Goal: Check status: Check status

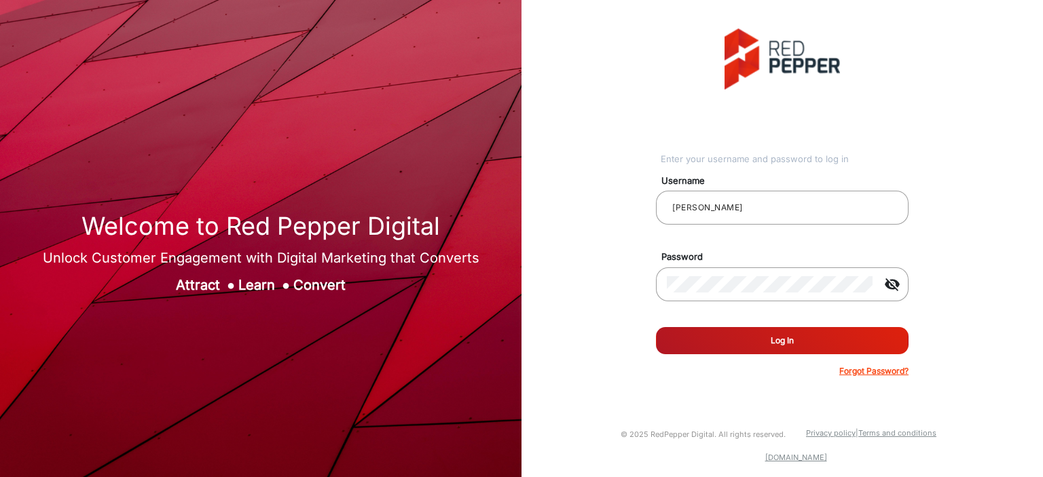
click at [720, 342] on button "Log In" at bounding box center [782, 340] width 253 height 27
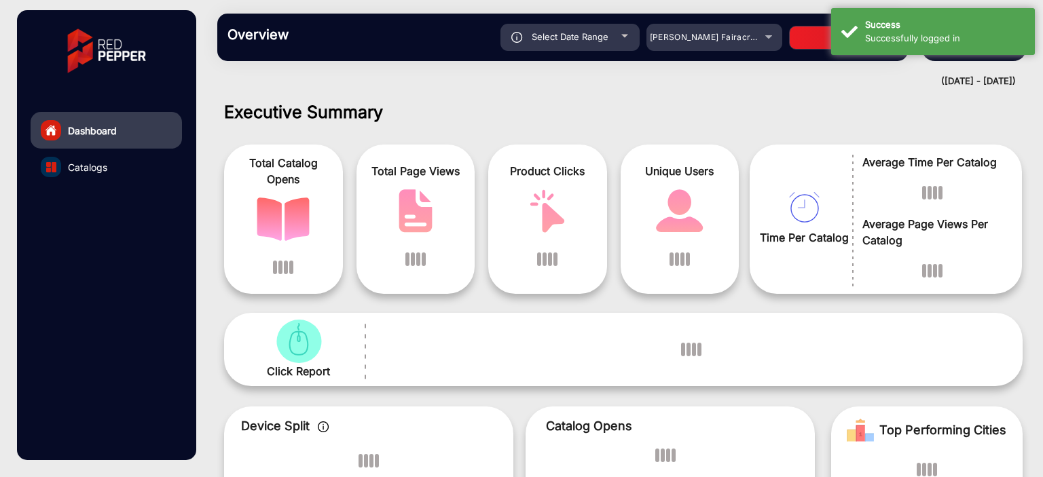
scroll to position [10, 0]
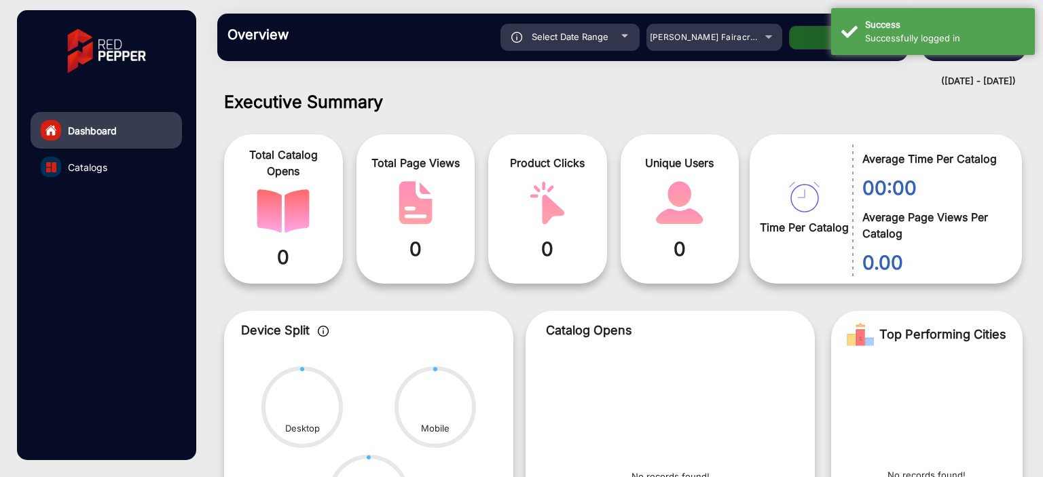
click at [622, 41] on div "Select Date Range" at bounding box center [569, 37] width 139 height 27
type input "8/11/2025"
type input "[DATE]"
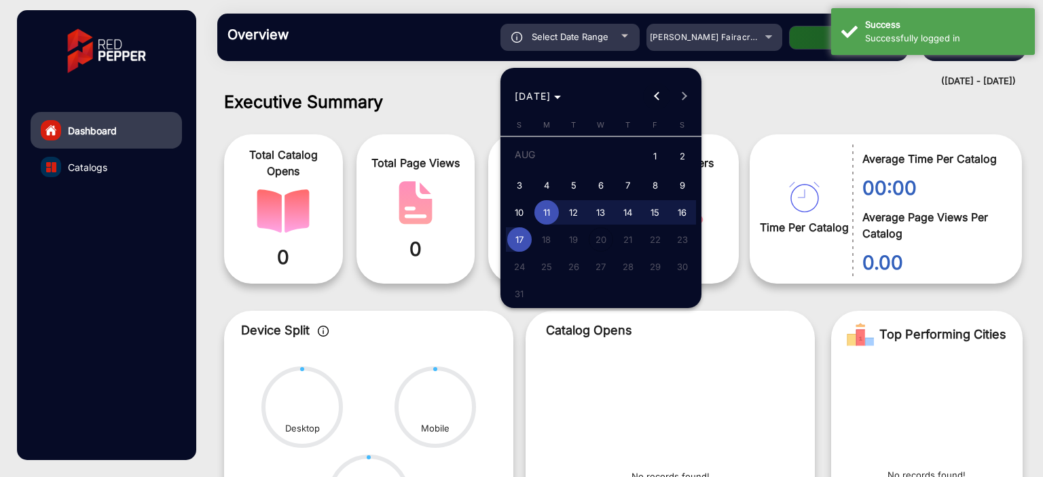
click at [648, 98] on span "Previous month" at bounding box center [656, 96] width 27 height 27
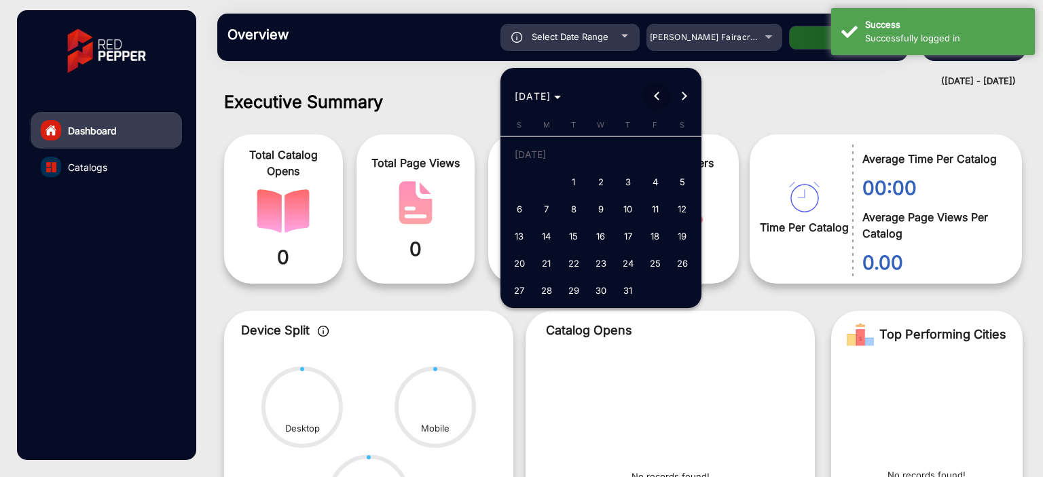
click at [648, 98] on span "Previous month" at bounding box center [656, 96] width 27 height 27
click at [676, 214] on span "17" at bounding box center [682, 212] width 24 height 24
type input "5/17/2025"
click at [676, 214] on span "17" at bounding box center [682, 212] width 24 height 24
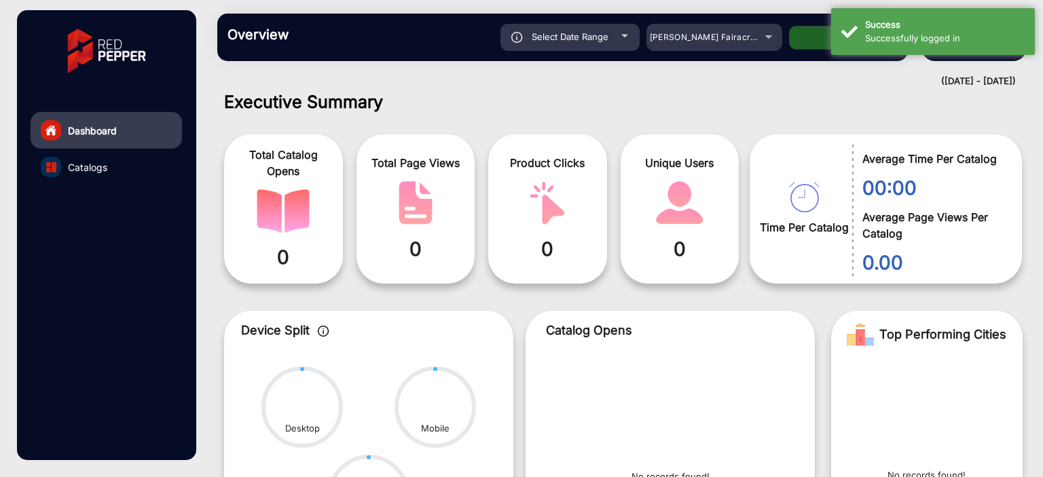
type input "5/17/2025"
click at [811, 42] on button "Apply" at bounding box center [843, 38] width 109 height 24
type input "5/17/2025"
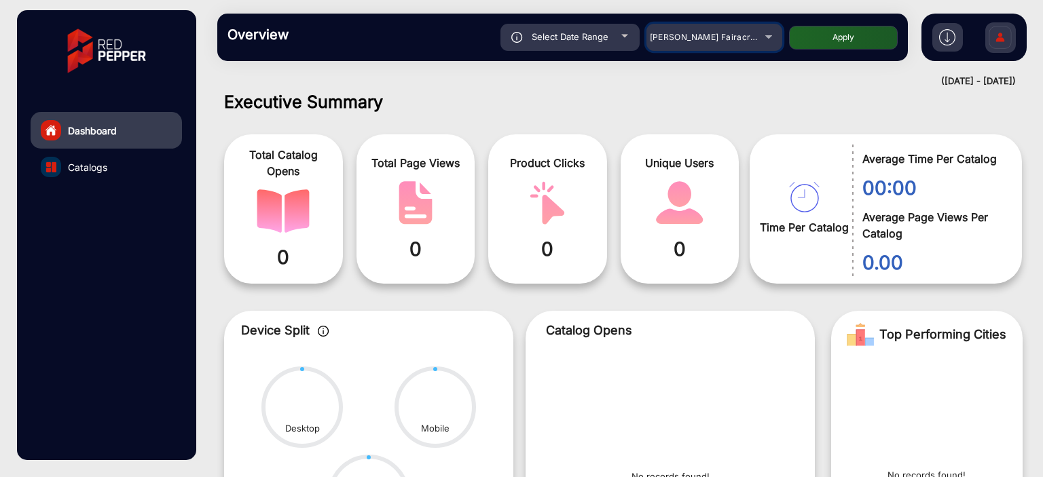
click at [756, 31] on div "[PERSON_NAME] Fairacre Farms" at bounding box center [704, 37] width 109 height 16
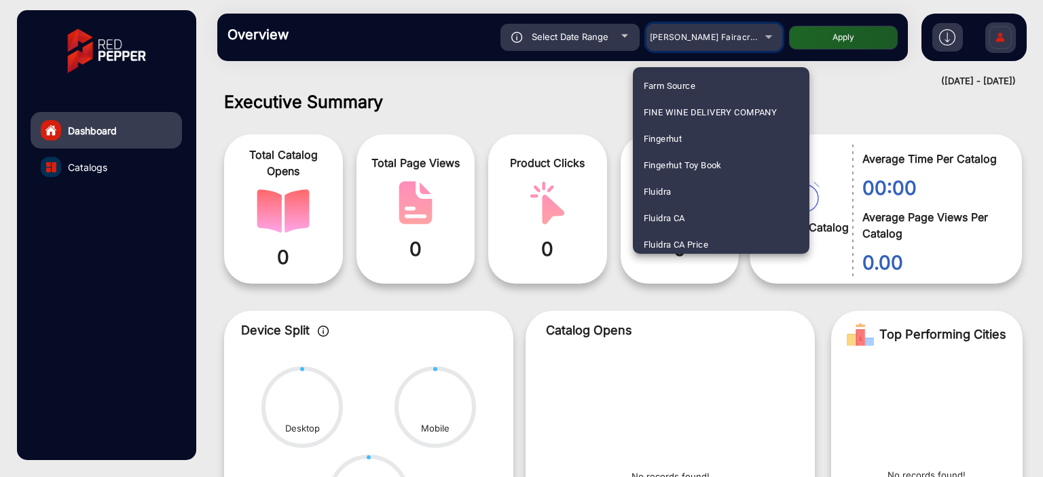
scroll to position [1638, 0]
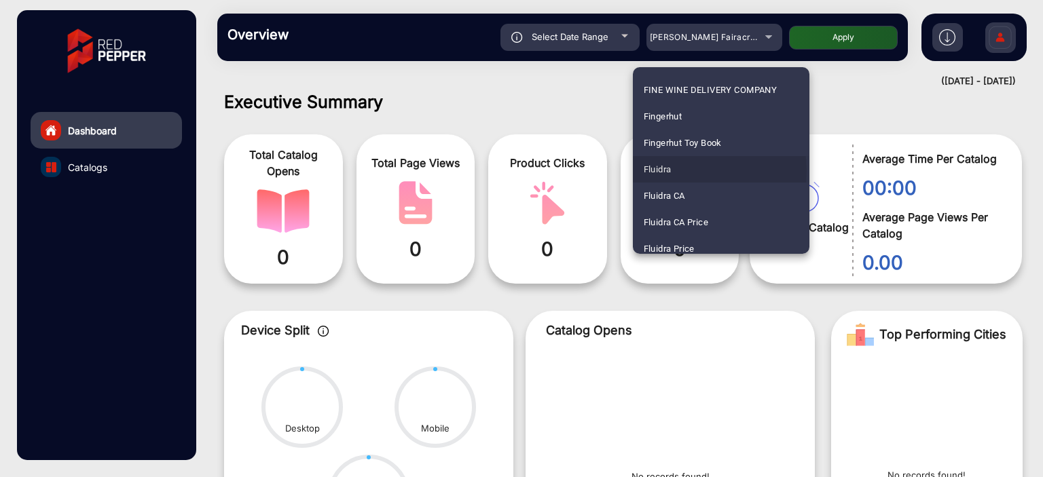
click at [688, 171] on mat-option "Fluidra" at bounding box center [721, 169] width 177 height 26
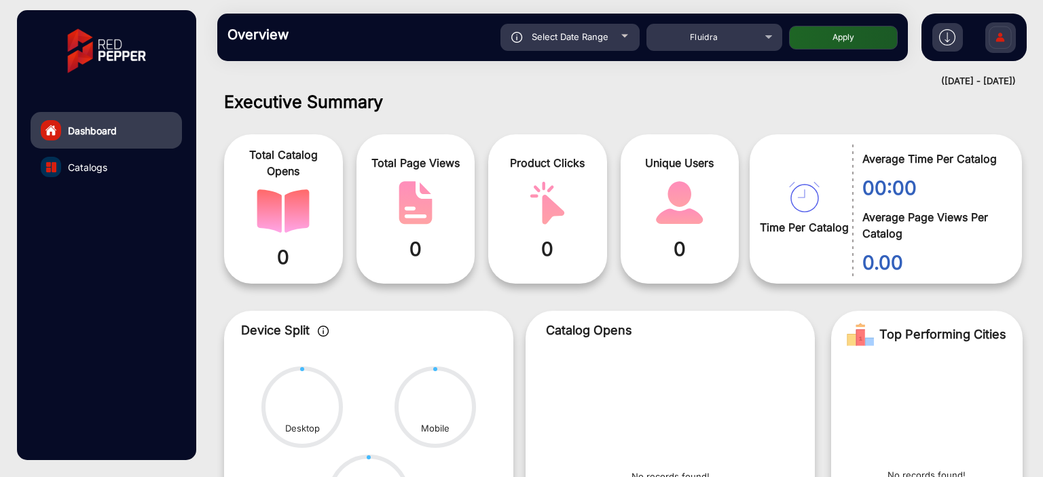
click at [805, 43] on button "Apply" at bounding box center [843, 38] width 109 height 24
type input "5/17/2025"
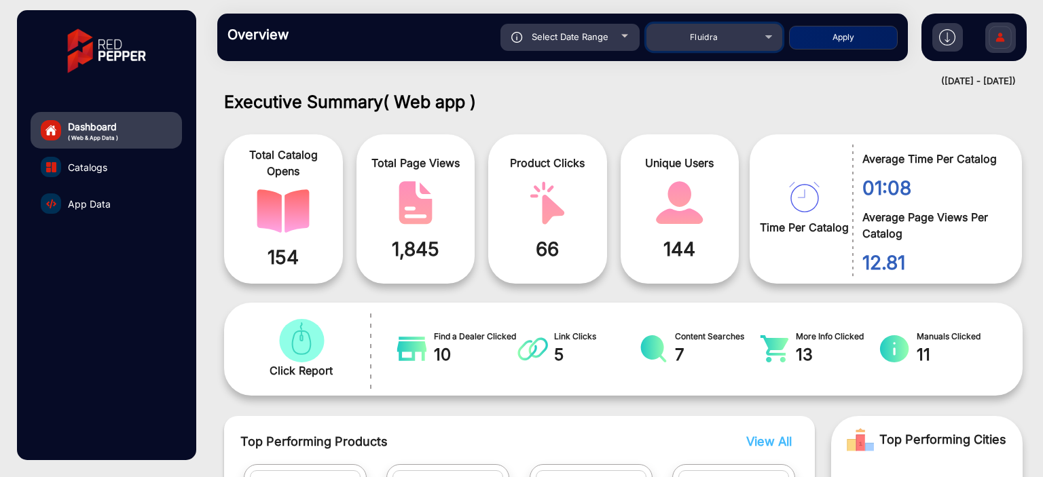
click at [689, 38] on div "Fluidra" at bounding box center [704, 37] width 109 height 16
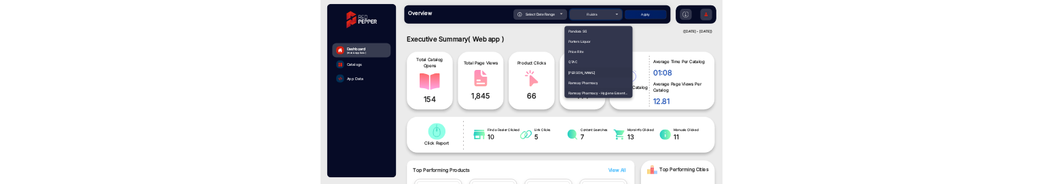
scroll to position [3197, 0]
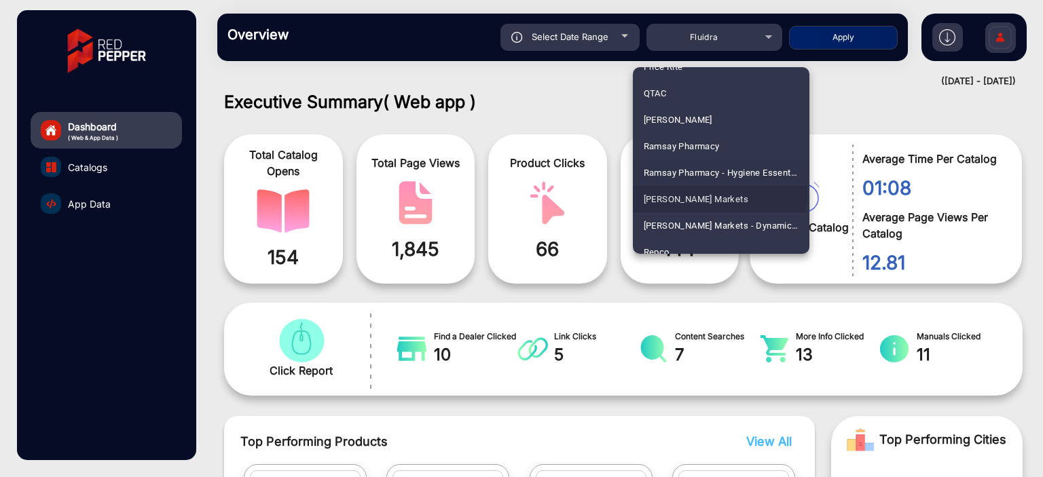
click at [716, 195] on mat-option "Redner's Markets" at bounding box center [721, 199] width 177 height 26
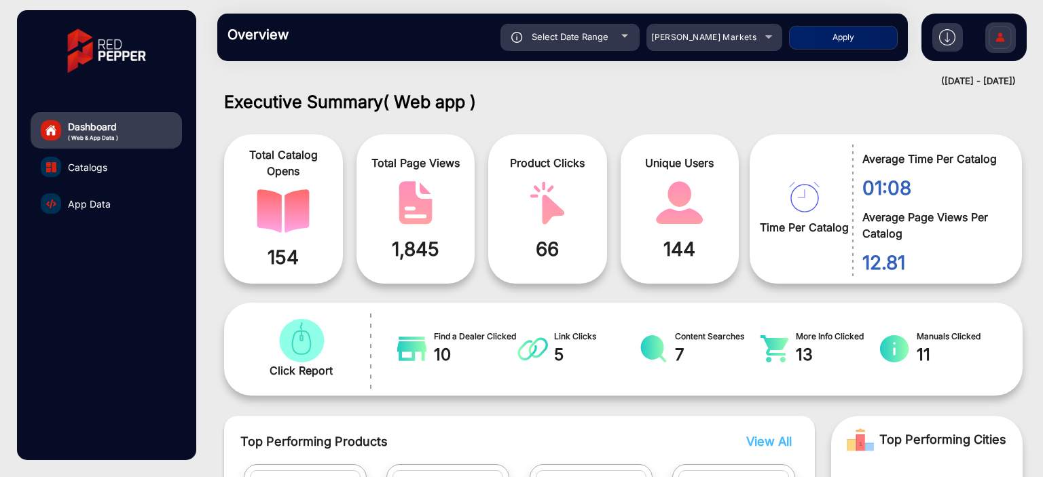
click at [627, 45] on div "Select Date Range" at bounding box center [569, 37] width 139 height 27
type input "5/17/2025"
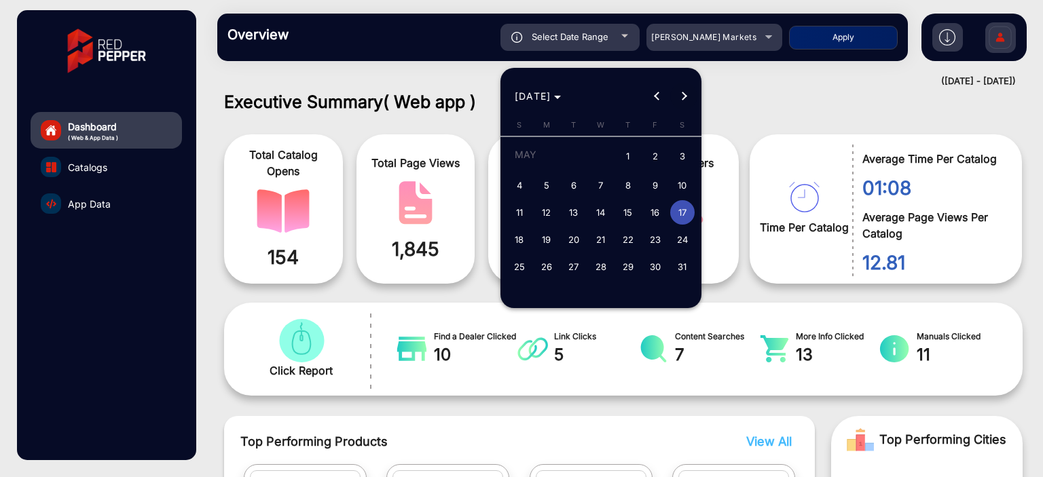
click at [690, 97] on span "Next month" at bounding box center [683, 96] width 27 height 27
click at [513, 235] on span "17" at bounding box center [519, 239] width 24 height 24
type input "[DATE]"
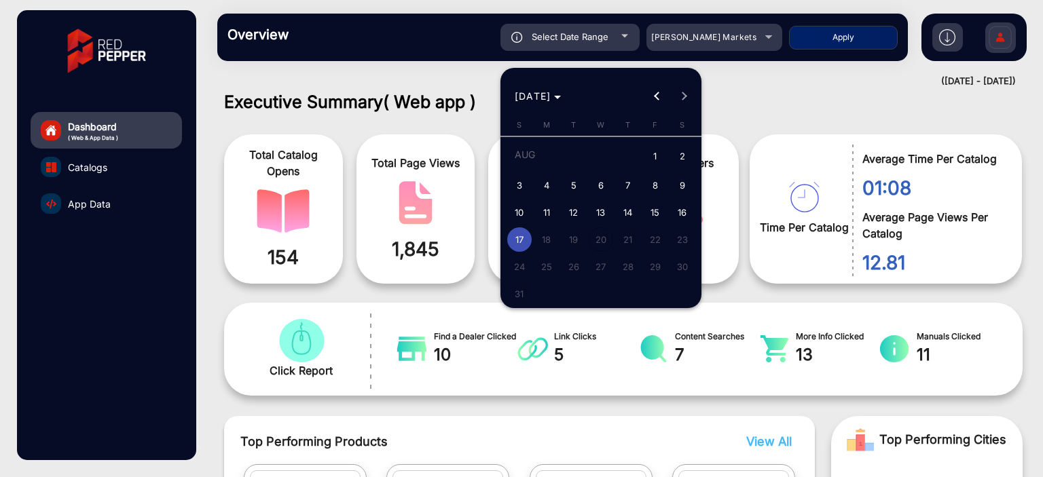
click at [513, 235] on span "17" at bounding box center [519, 239] width 24 height 24
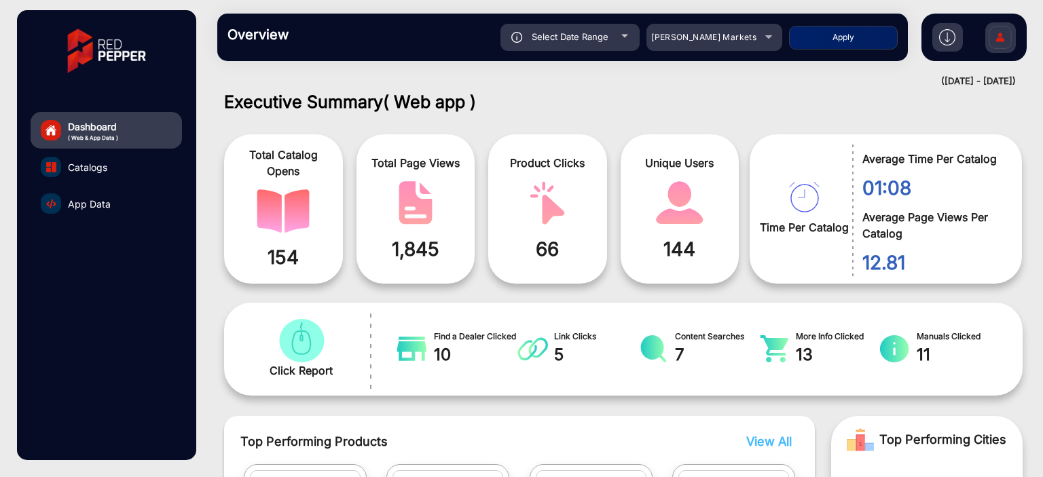
type input "[DATE]"
click at [829, 35] on button "Apply" at bounding box center [843, 38] width 109 height 24
type input "[DATE]"
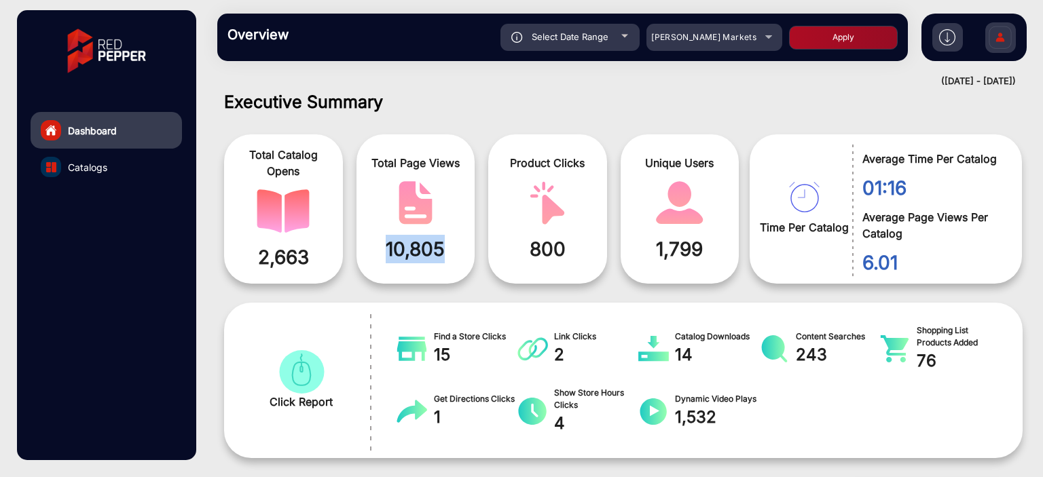
drag, startPoint x: 388, startPoint y: 255, endPoint x: 470, endPoint y: 255, distance: 81.5
click at [470, 255] on div "Total Page Views 10,805" at bounding box center [415, 208] width 119 height 149
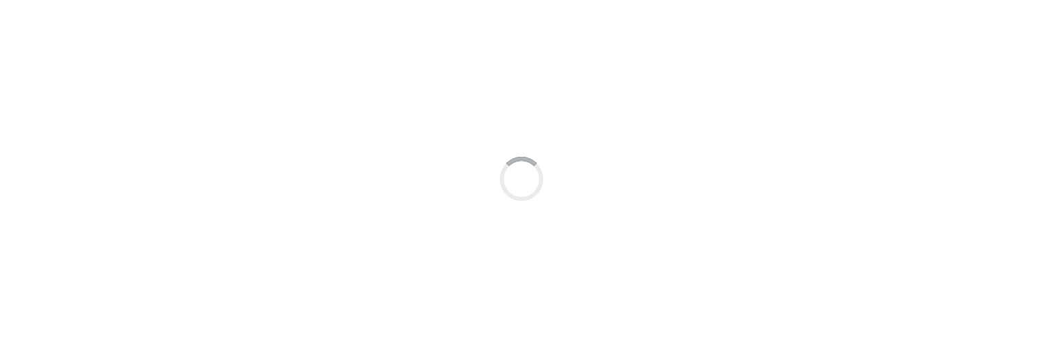
scroll to position [10, 0]
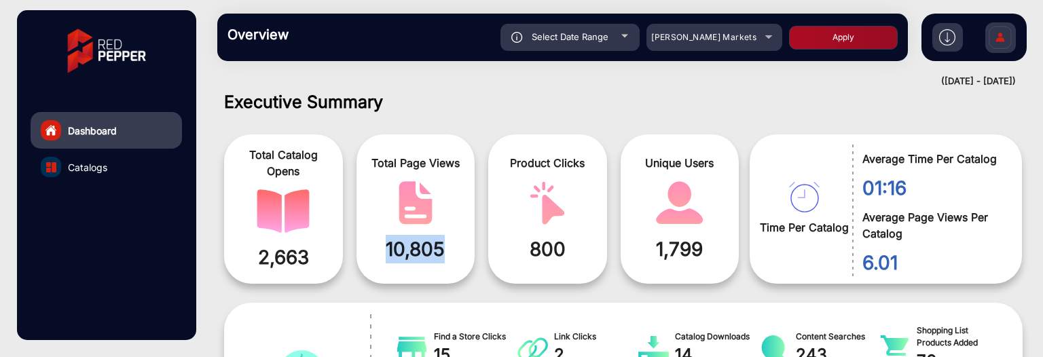
drag, startPoint x: 386, startPoint y: 241, endPoint x: 441, endPoint y: 241, distance: 55.0
click at [441, 183] on span "10,805" at bounding box center [416, 249] width 98 height 29
click at [619, 28] on div "Select Date Range" at bounding box center [569, 37] width 139 height 27
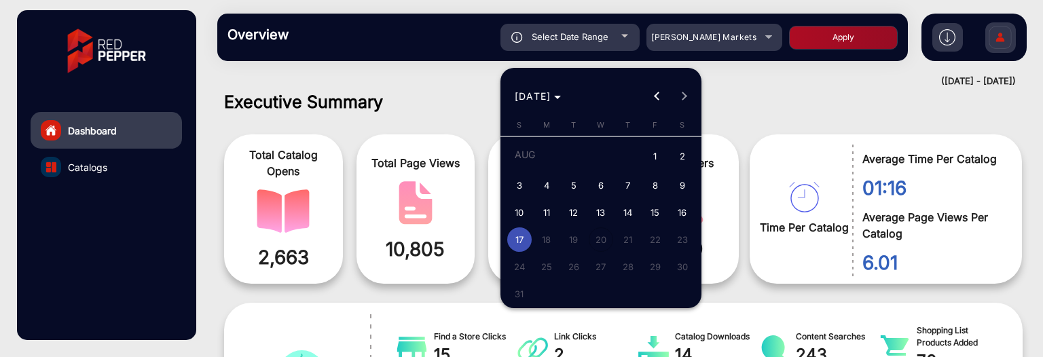
click at [702, 37] on div at bounding box center [521, 178] width 1043 height 357
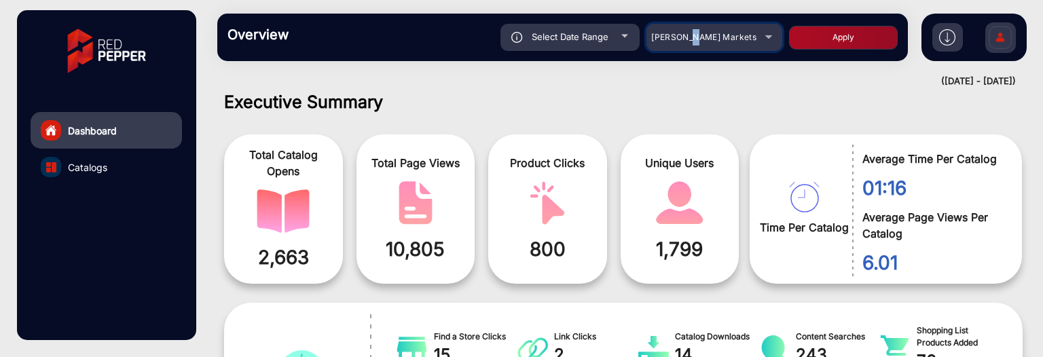
click at [702, 37] on span "[PERSON_NAME] Markets" at bounding box center [703, 37] width 105 height 10
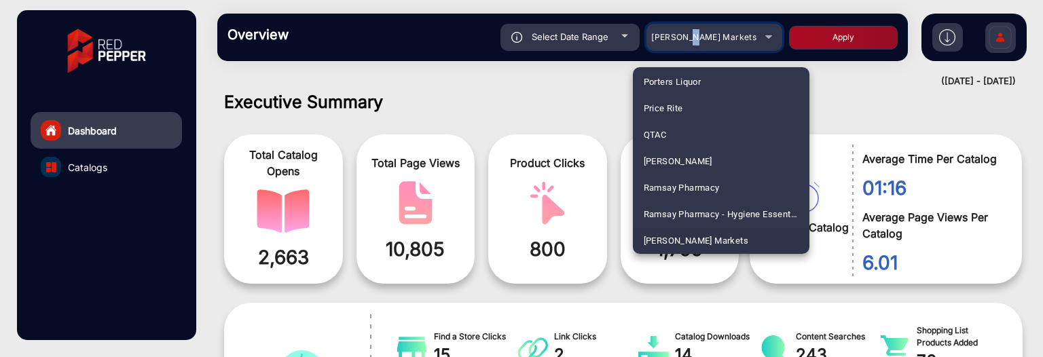
scroll to position [2336, 0]
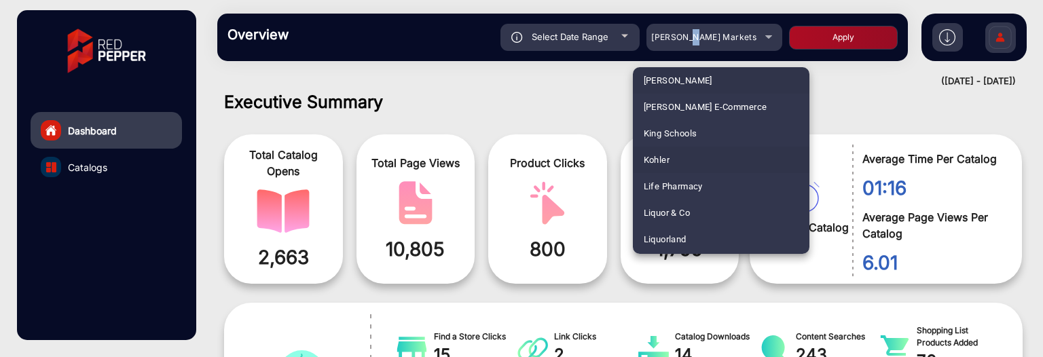
click at [715, 166] on mat-option "Kohler" at bounding box center [721, 160] width 177 height 26
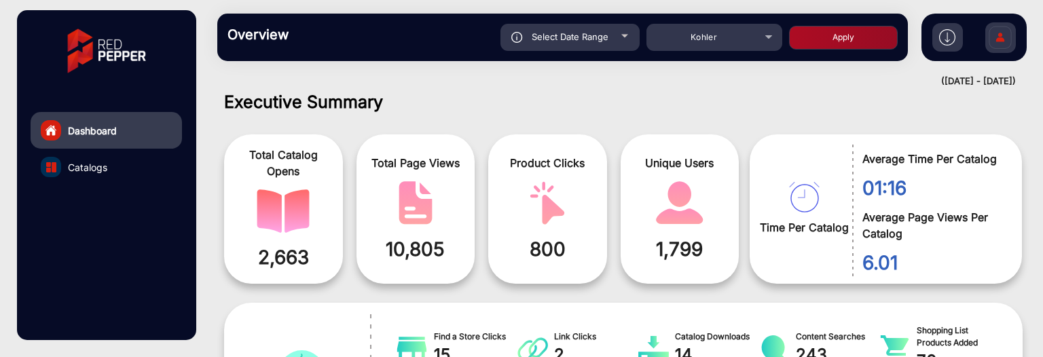
click at [847, 40] on button "Apply" at bounding box center [843, 38] width 109 height 24
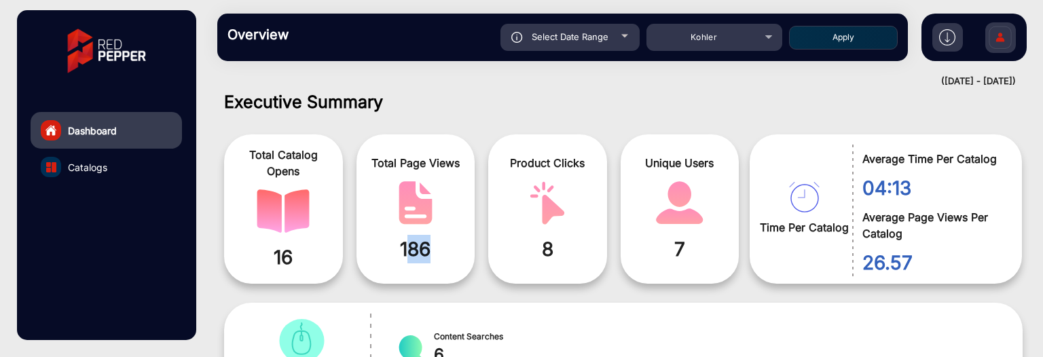
drag, startPoint x: 408, startPoint y: 252, endPoint x: 428, endPoint y: 252, distance: 19.7
click at [428, 183] on span "186" at bounding box center [416, 249] width 98 height 29
click at [450, 183] on div "Total Page Views 186" at bounding box center [415, 208] width 119 height 149
drag, startPoint x: 441, startPoint y: 259, endPoint x: 405, endPoint y: 251, distance: 36.9
click at [405, 183] on span "186" at bounding box center [416, 249] width 98 height 29
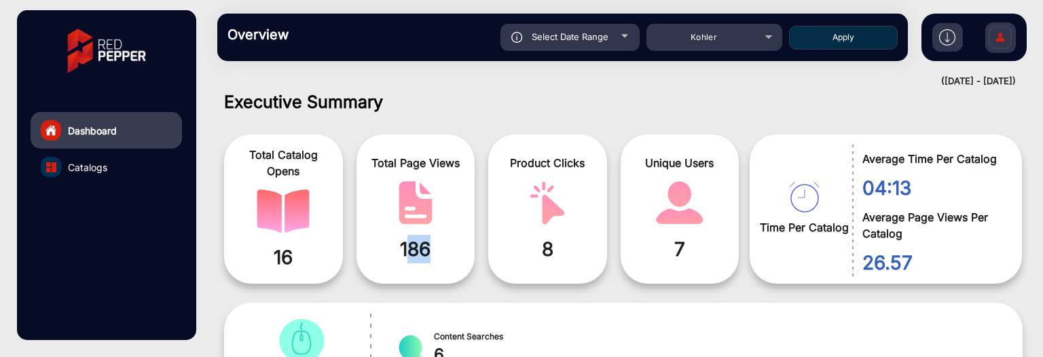
click at [405, 183] on span "186" at bounding box center [416, 249] width 98 height 29
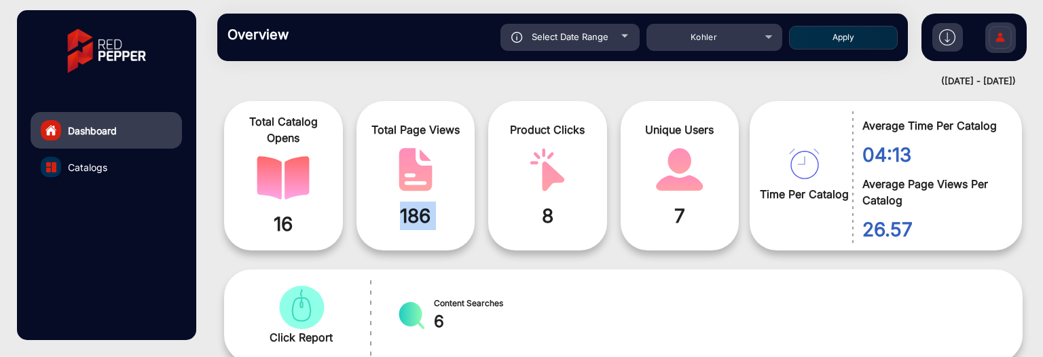
scroll to position [10, 0]
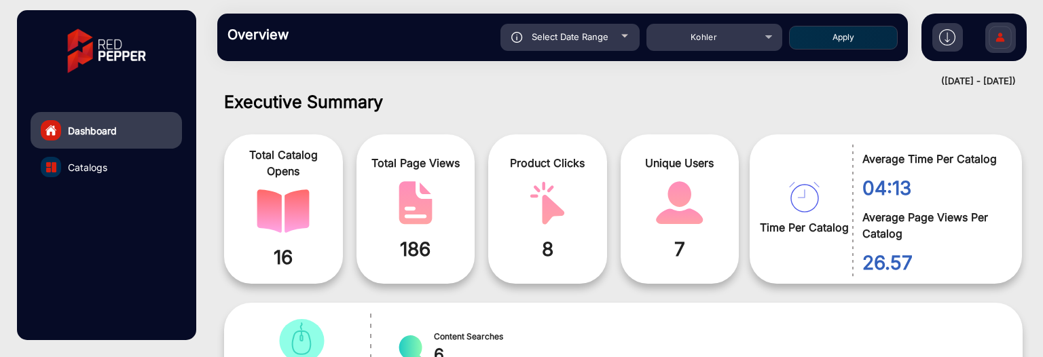
click at [594, 38] on span "Select Date Range" at bounding box center [570, 36] width 77 height 11
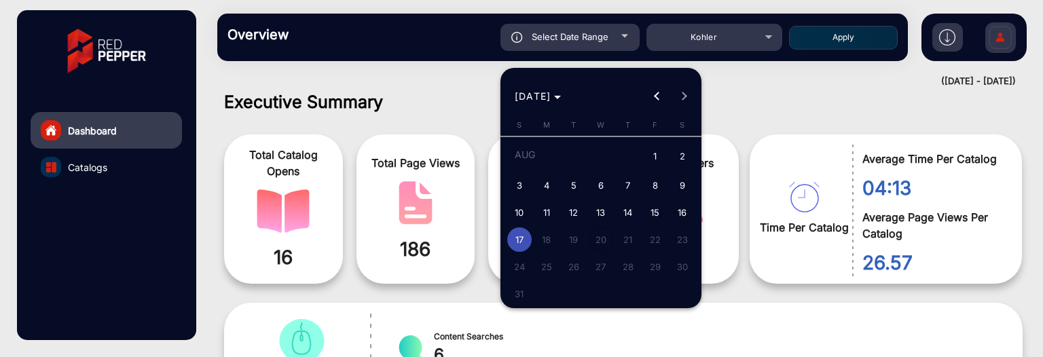
click at [706, 38] on div at bounding box center [521, 178] width 1043 height 357
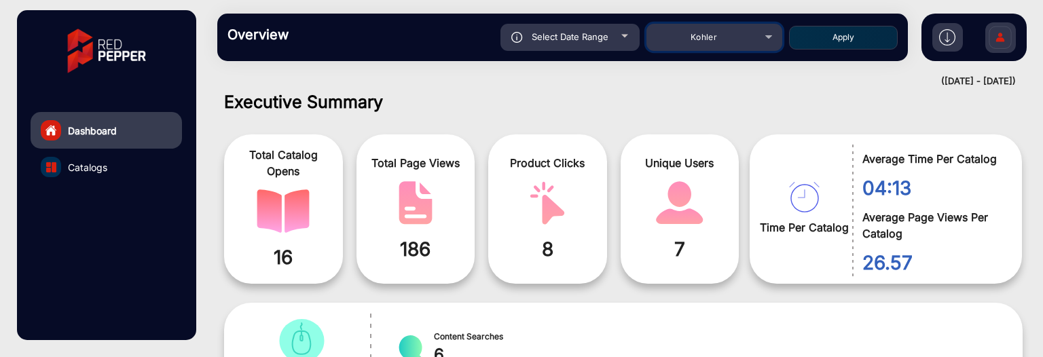
click at [706, 38] on span "Kohler" at bounding box center [704, 37] width 26 height 10
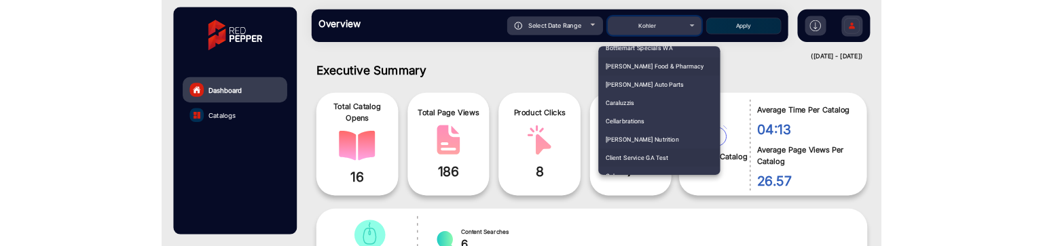
scroll to position [4029, 0]
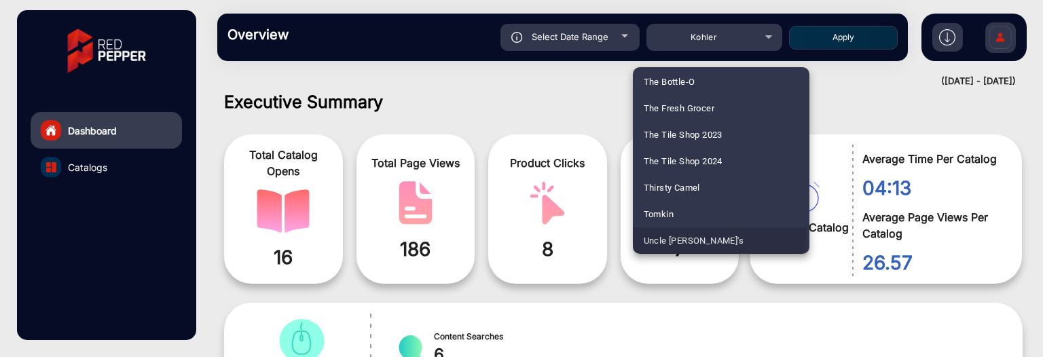
click at [703, 183] on span "Uncle [PERSON_NAME]'s" at bounding box center [694, 240] width 100 height 26
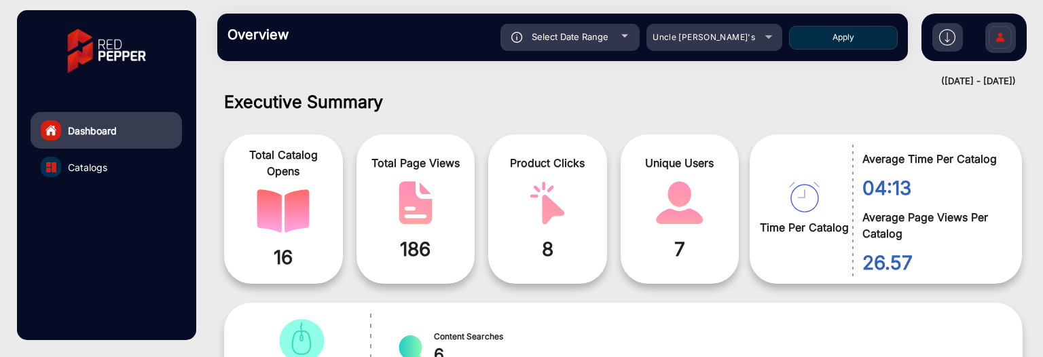
click at [821, 39] on button "Apply" at bounding box center [843, 38] width 109 height 24
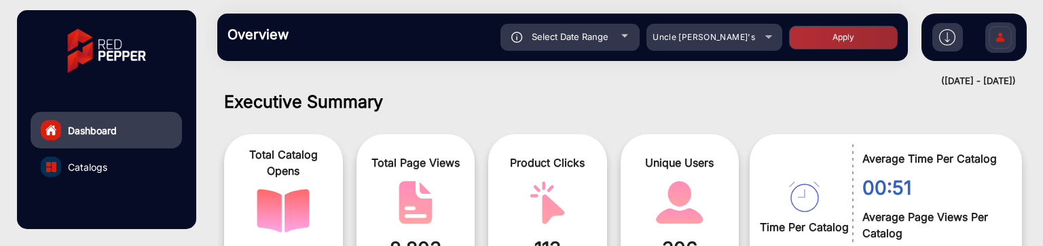
scroll to position [78, 0]
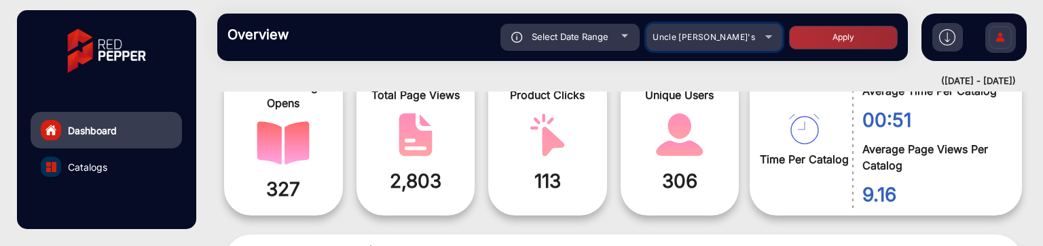
click at [709, 39] on span "Uncle [PERSON_NAME]'s" at bounding box center [703, 37] width 103 height 10
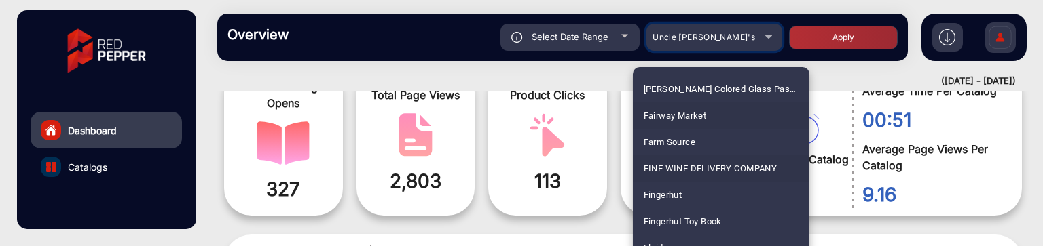
scroll to position [1526, 0]
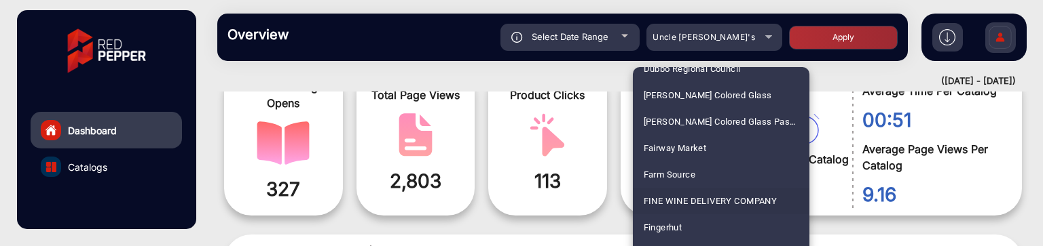
click at [469, 86] on div at bounding box center [521, 123] width 1043 height 246
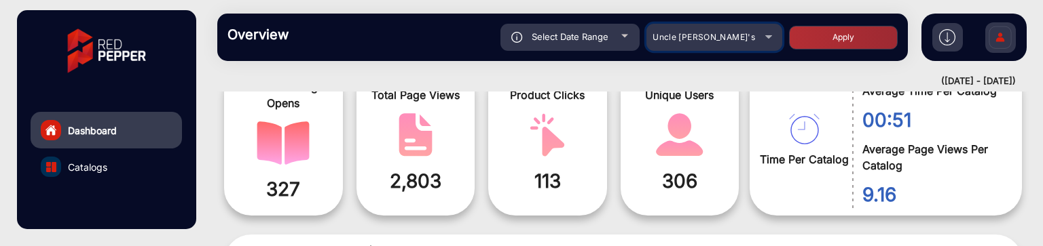
click at [712, 39] on span "Uncle [PERSON_NAME]'s" at bounding box center [703, 37] width 103 height 10
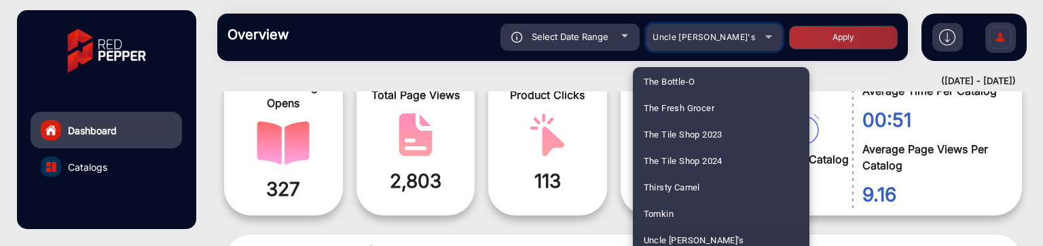
scroll to position [1594, 0]
click at [669, 217] on span "Fluidra" at bounding box center [658, 213] width 28 height 26
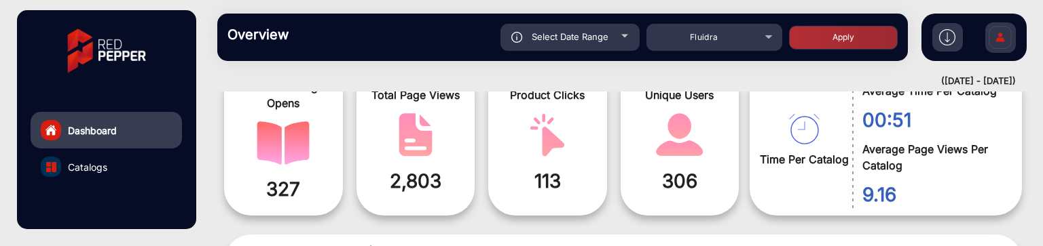
click at [836, 33] on button "Apply" at bounding box center [843, 38] width 109 height 24
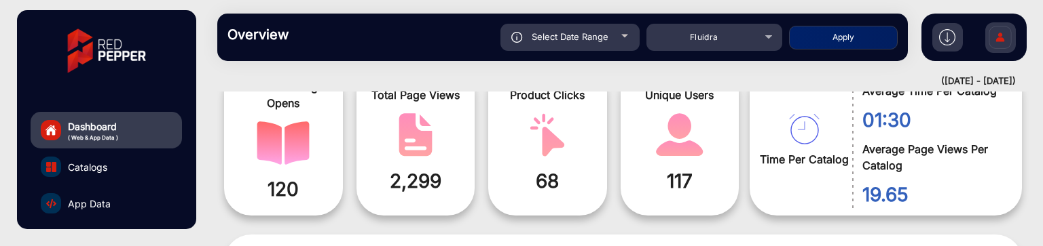
scroll to position [79, 0]
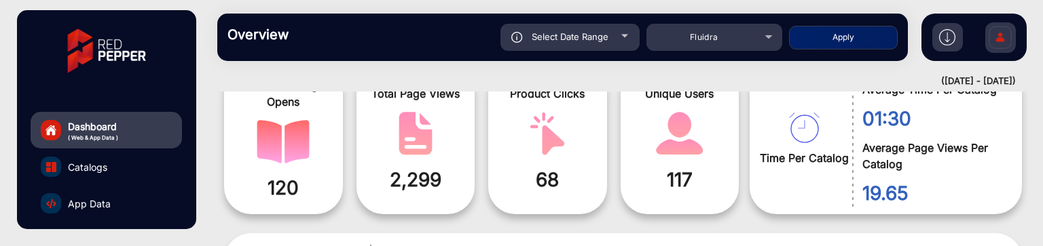
click at [600, 48] on div "Select Date Range" at bounding box center [569, 37] width 139 height 27
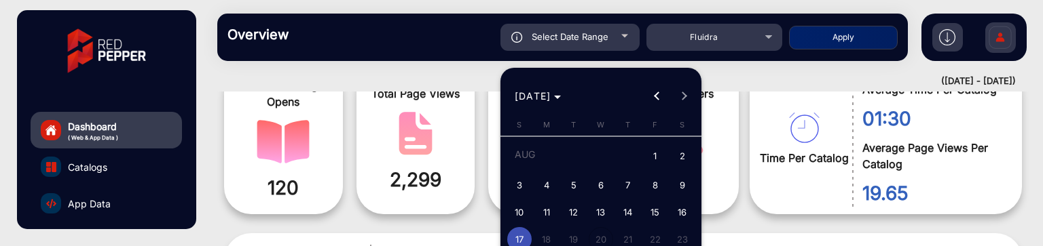
click at [528, 232] on span "17" at bounding box center [519, 239] width 24 height 24
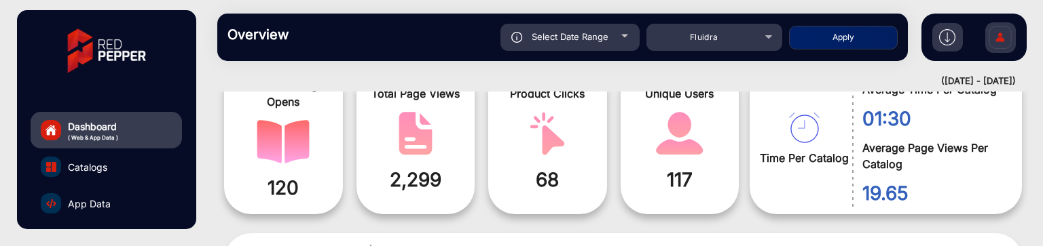
type input "[DATE]"
click at [850, 39] on button "Apply" at bounding box center [843, 38] width 109 height 24
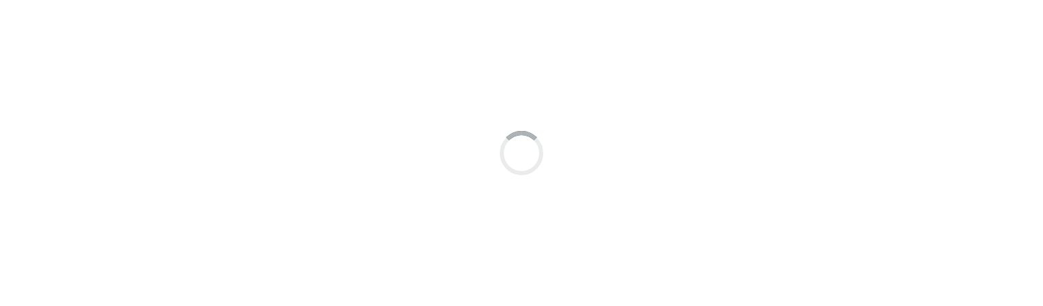
scroll to position [10, 0]
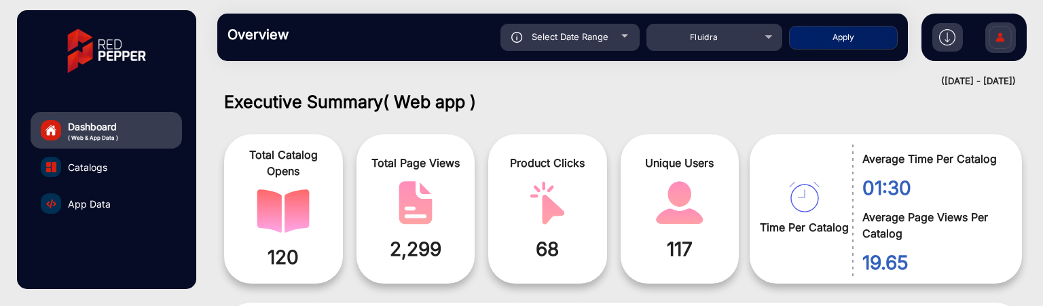
click at [520, 26] on div "Select Date Range" at bounding box center [569, 37] width 139 height 27
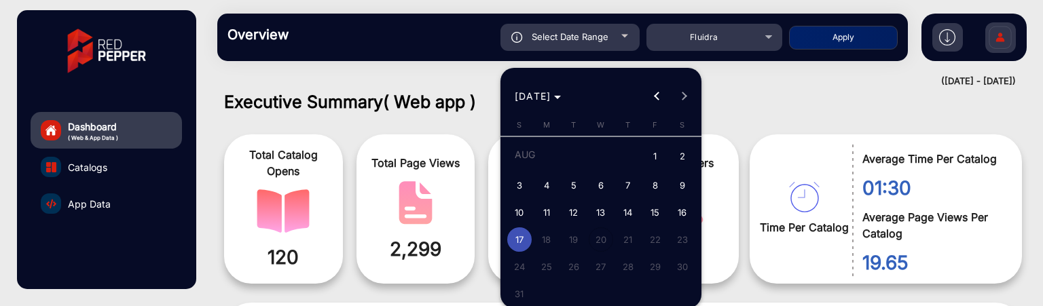
click at [705, 43] on div at bounding box center [521, 153] width 1043 height 306
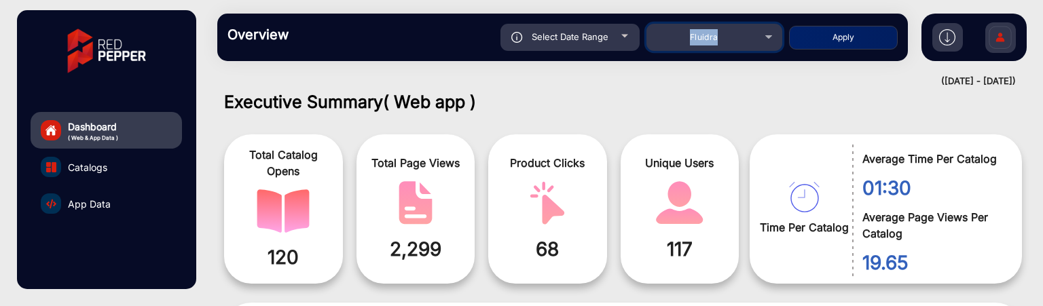
click at [705, 43] on div "Fluidra" at bounding box center [704, 37] width 109 height 16
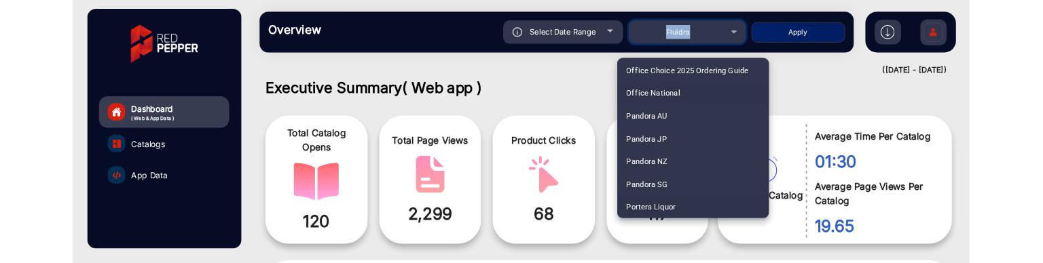
scroll to position [3023, 0]
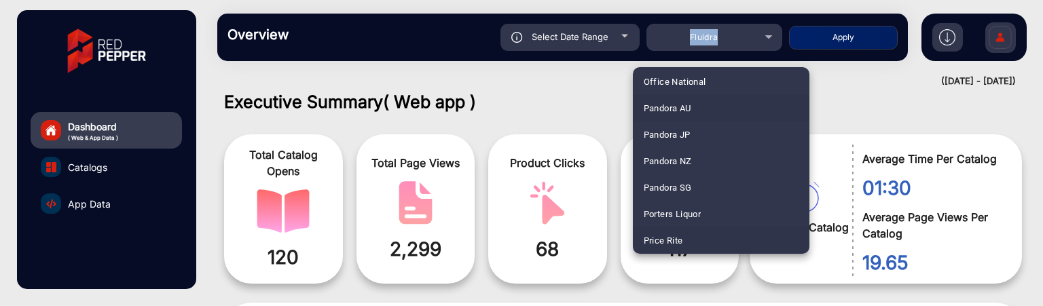
click at [701, 239] on mat-option "Price Rite" at bounding box center [721, 240] width 177 height 26
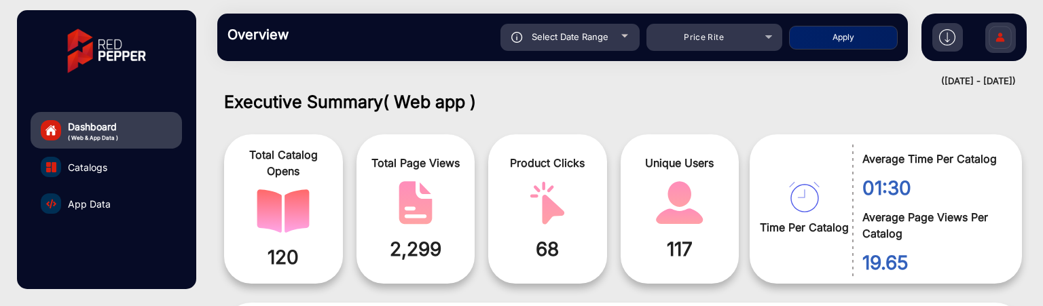
click at [841, 33] on button "Apply" at bounding box center [843, 38] width 109 height 24
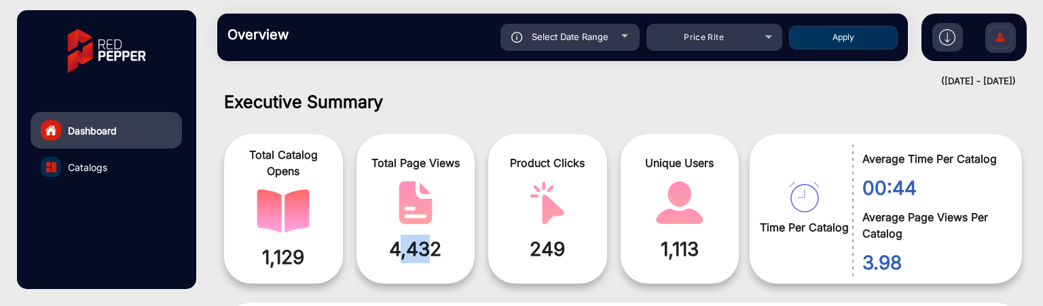
drag, startPoint x: 432, startPoint y: 241, endPoint x: 399, endPoint y: 243, distance: 32.7
click at [399, 243] on span "4,432" at bounding box center [416, 249] width 98 height 29
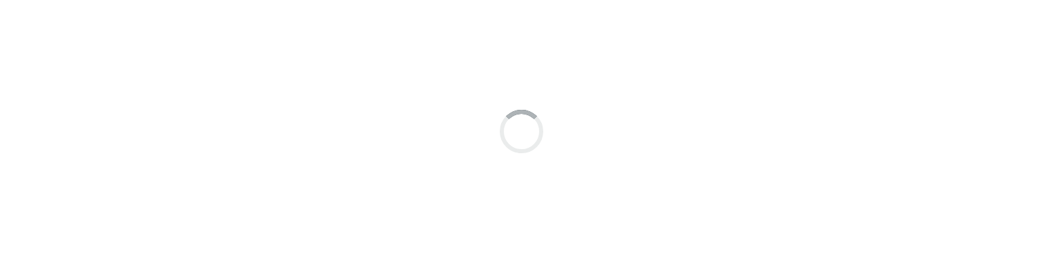
scroll to position [10, 0]
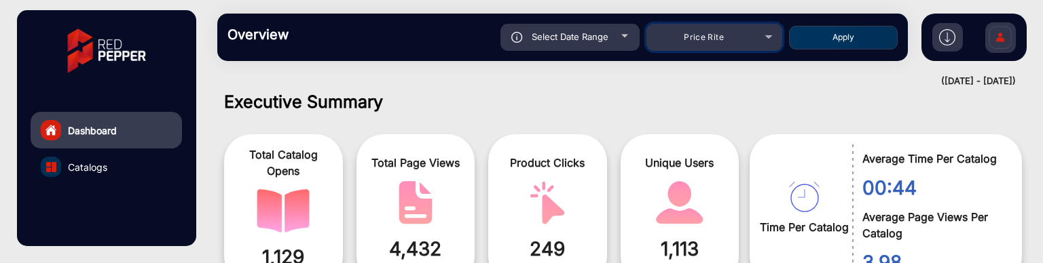
click at [710, 49] on mat-select "Price Rite" at bounding box center [714, 37] width 136 height 27
click at [714, 44] on div "Price Rite" at bounding box center [704, 37] width 109 height 16
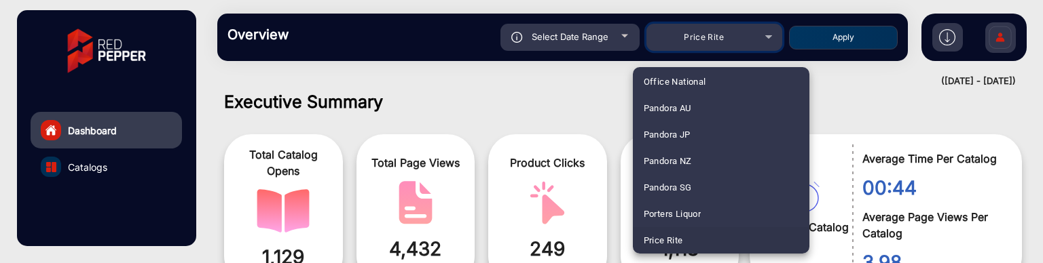
scroll to position [4135, 0]
click at [725, 236] on mat-option "Wild by Nature" at bounding box center [721, 240] width 177 height 26
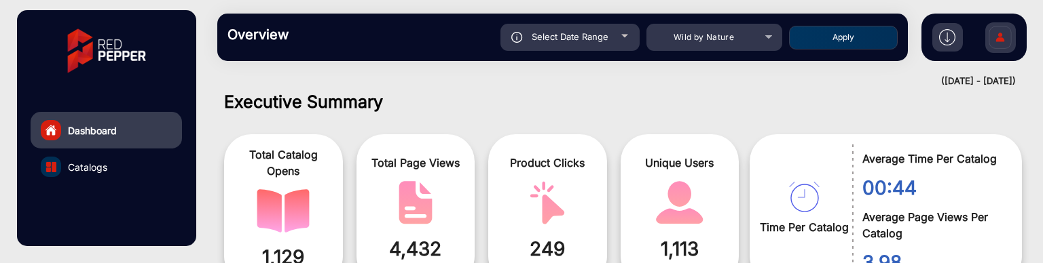
click at [841, 42] on button "Apply" at bounding box center [843, 38] width 109 height 24
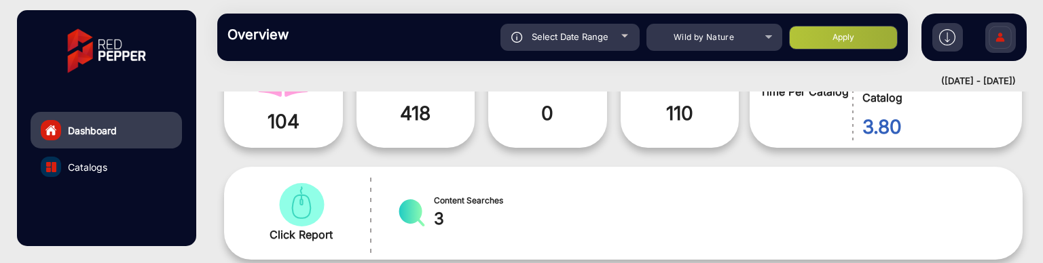
scroll to position [78, 0]
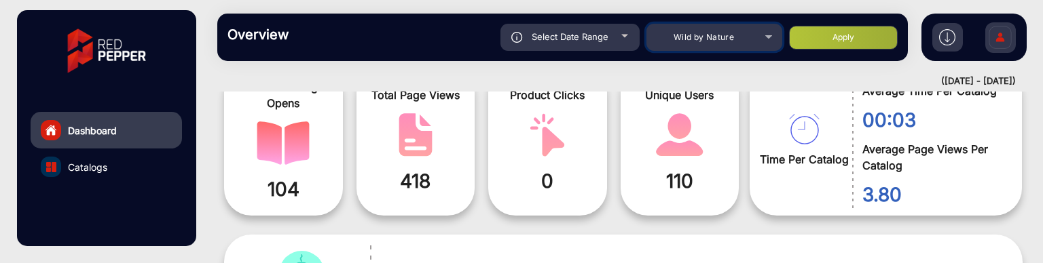
click at [694, 41] on span "Wild by Nature" at bounding box center [704, 37] width 60 height 10
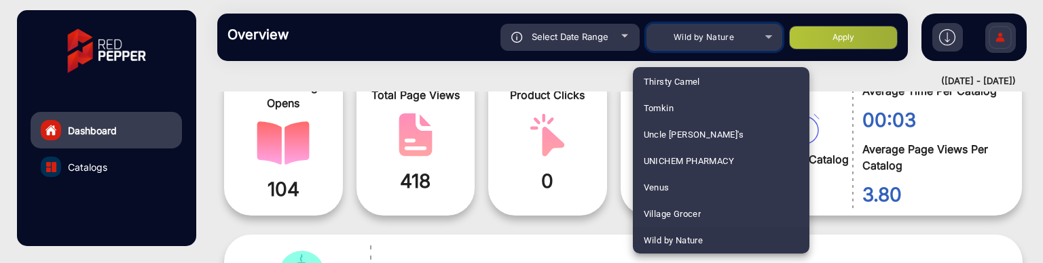
scroll to position [1594, 0]
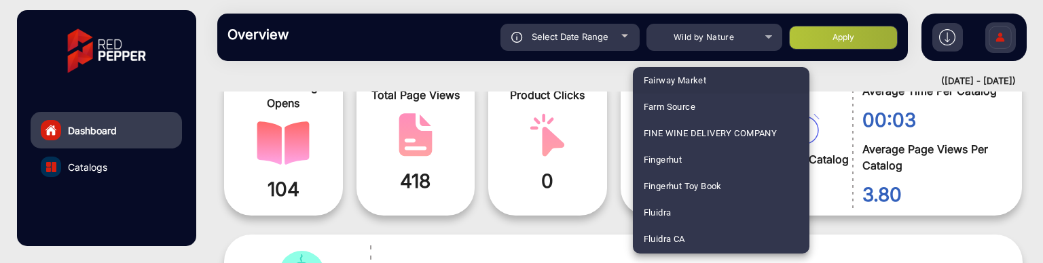
click at [709, 85] on mat-option "Fairway Market" at bounding box center [721, 80] width 177 height 26
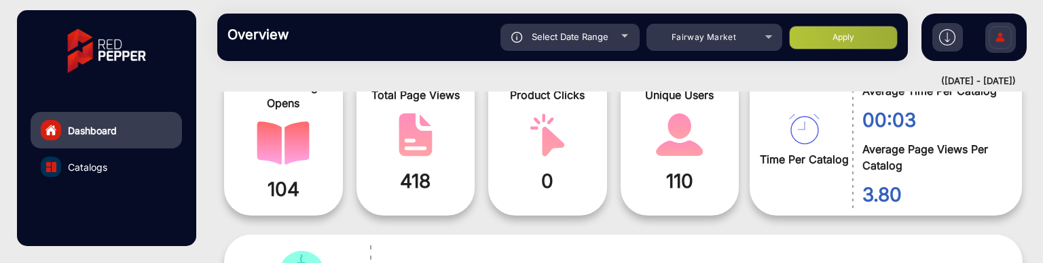
click at [835, 43] on button "Apply" at bounding box center [843, 38] width 109 height 24
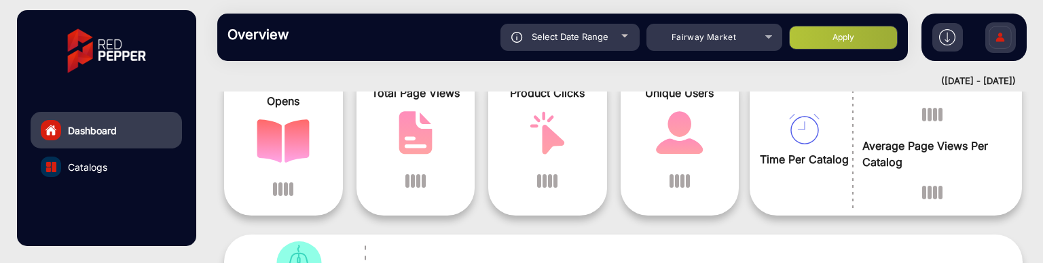
scroll to position [10, 0]
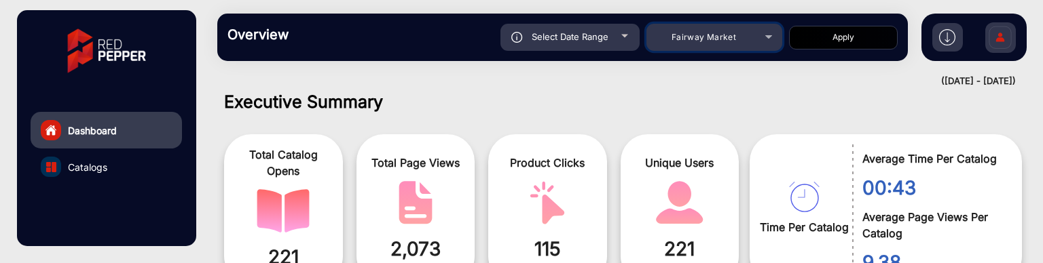
click at [746, 37] on div "Fairway Market" at bounding box center [704, 37] width 109 height 16
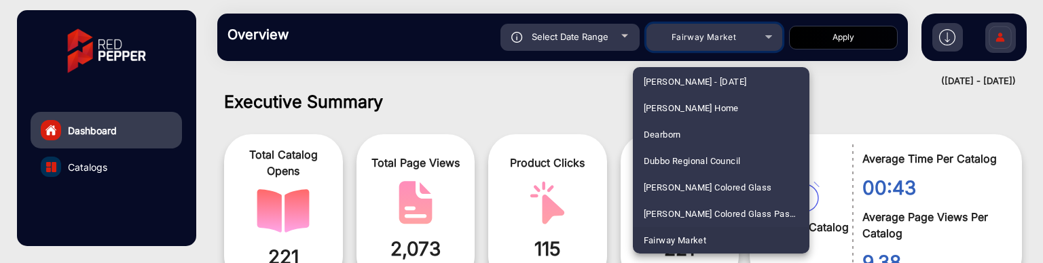
scroll to position [1382, 0]
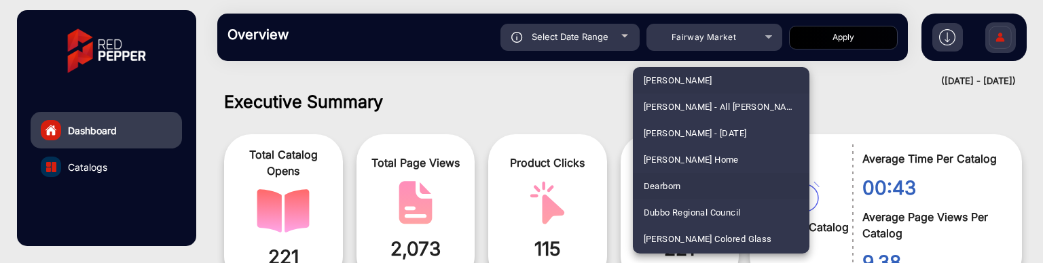
click at [694, 178] on mat-option "Dearborn" at bounding box center [721, 186] width 177 height 26
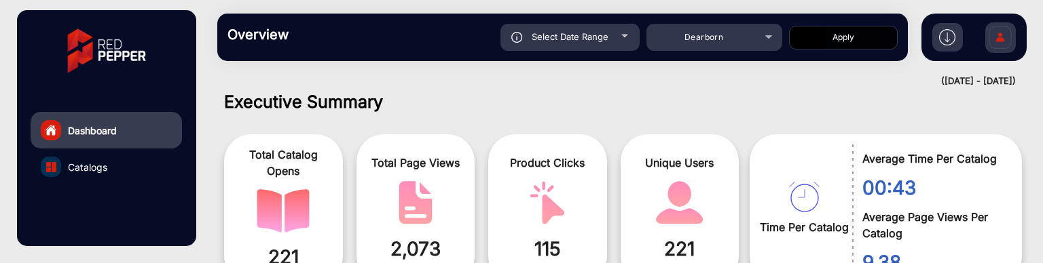
click at [806, 42] on button "Apply" at bounding box center [843, 38] width 109 height 24
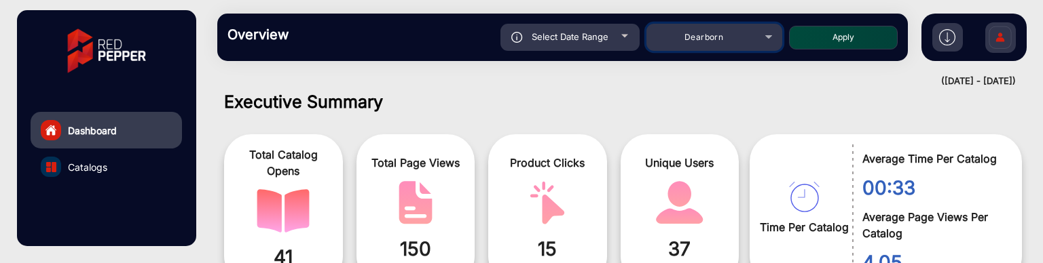
click at [703, 44] on div "Dearborn" at bounding box center [704, 37] width 109 height 16
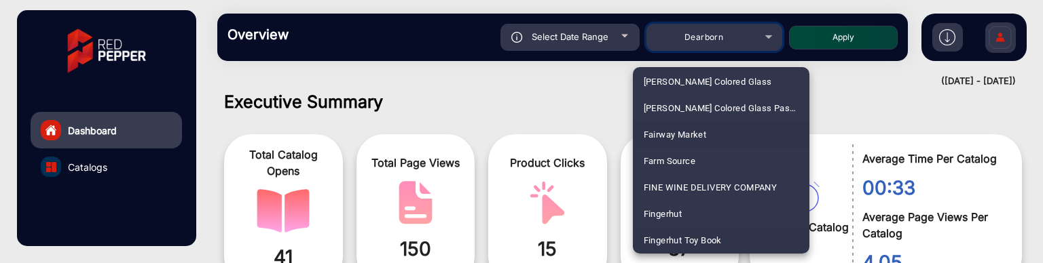
scroll to position [1404, 0]
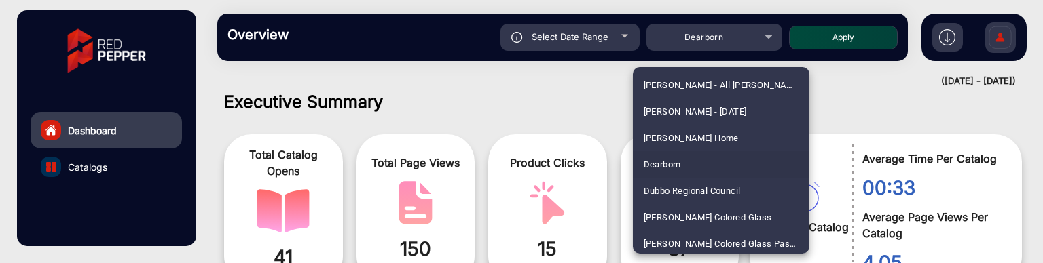
click at [605, 116] on div at bounding box center [521, 131] width 1043 height 263
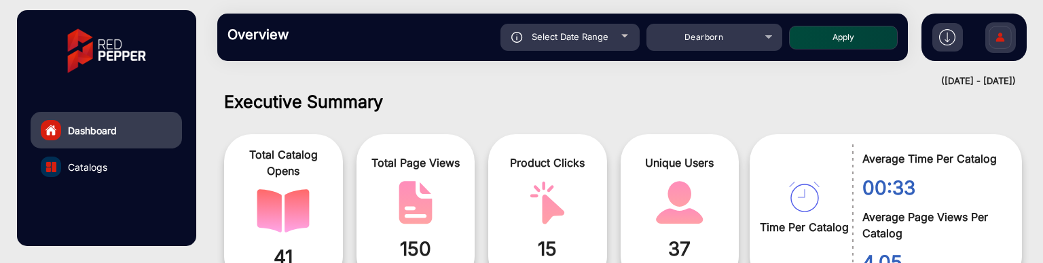
click at [765, 105] on h1 "Executive Summary" at bounding box center [623, 102] width 798 height 20
click at [708, 32] on span "Dearborn" at bounding box center [703, 37] width 39 height 10
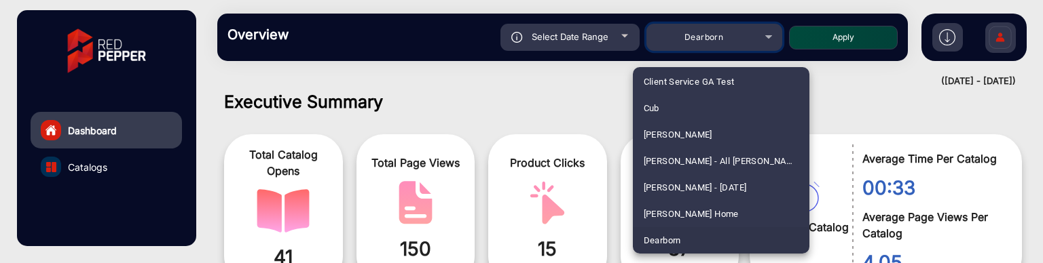
scroll to position [4029, 0]
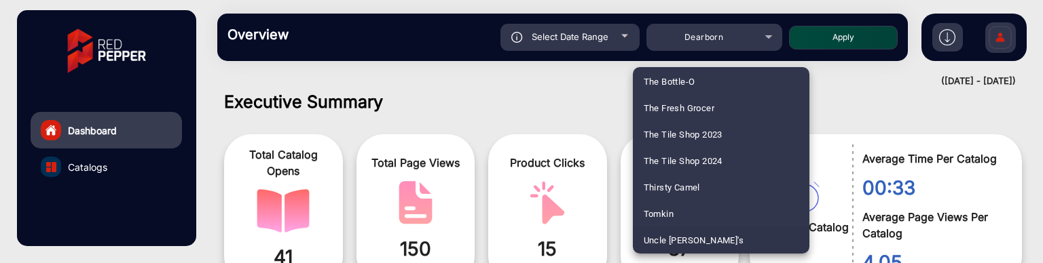
click at [735, 232] on mat-option "Uncle [PERSON_NAME]'s" at bounding box center [721, 240] width 177 height 26
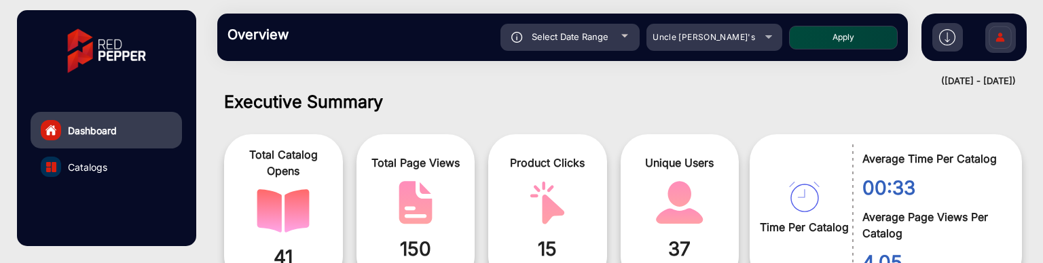
click at [809, 32] on button "Apply" at bounding box center [843, 38] width 109 height 24
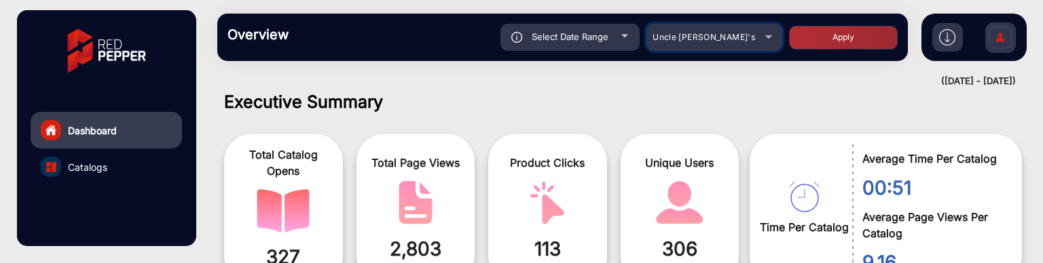
click at [760, 46] on mat-select "Uncle [PERSON_NAME]'s" at bounding box center [714, 37] width 136 height 27
click at [760, 40] on div "Uncle [PERSON_NAME]'s" at bounding box center [714, 37] width 136 height 16
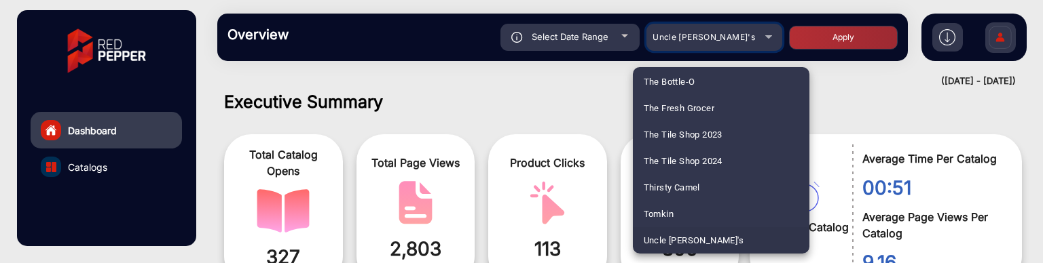
scroll to position [2336, 0]
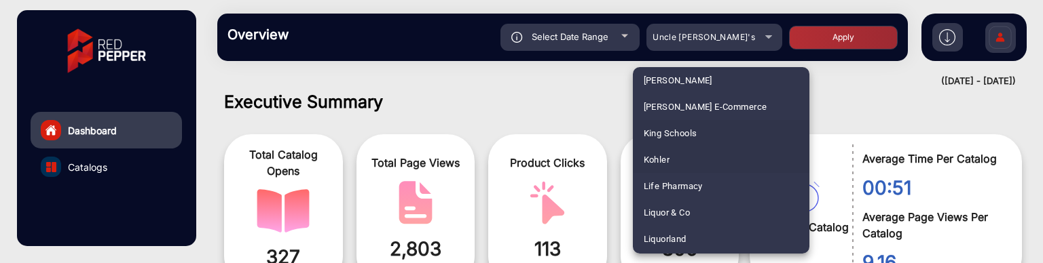
click at [724, 149] on mat-option "Kohler" at bounding box center [721, 160] width 177 height 26
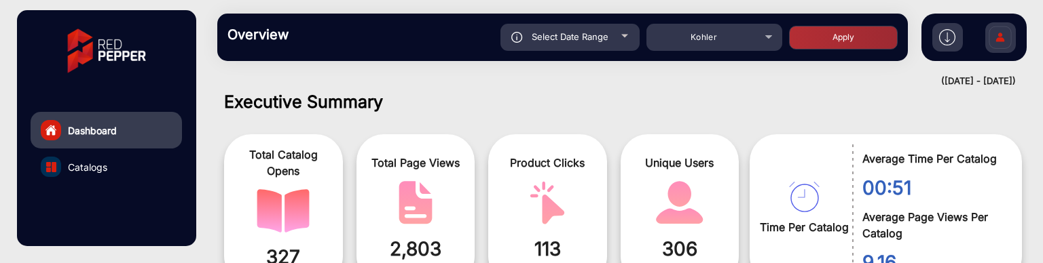
click at [821, 40] on button "Apply" at bounding box center [843, 38] width 109 height 24
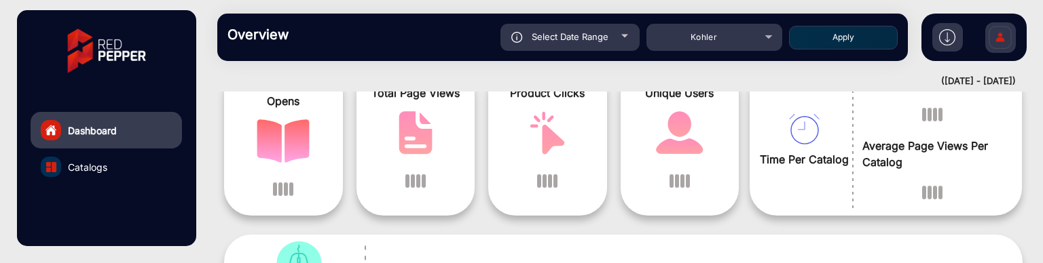
scroll to position [79, 0]
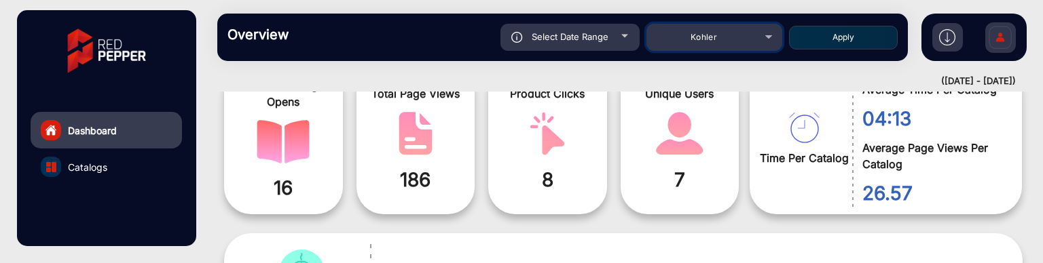
click at [697, 31] on div "Kohler" at bounding box center [704, 37] width 109 height 16
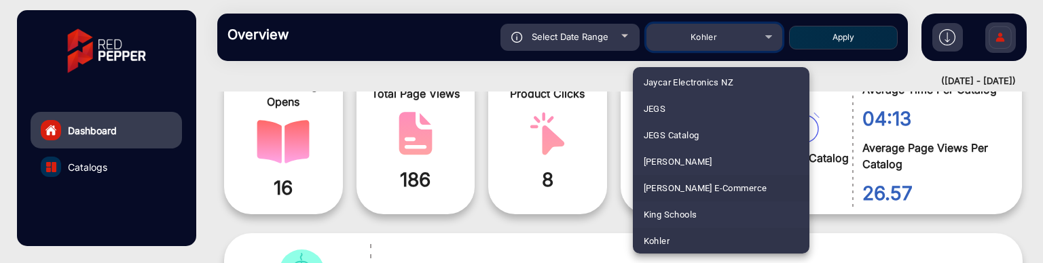
scroll to position [4029, 0]
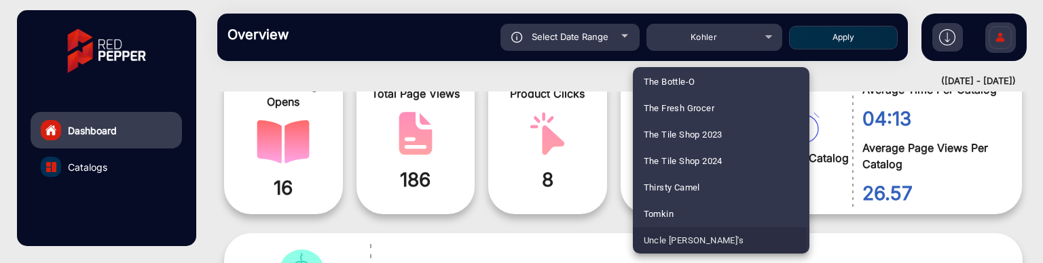
click at [685, 240] on span "Uncle [PERSON_NAME]'s" at bounding box center [694, 240] width 100 height 26
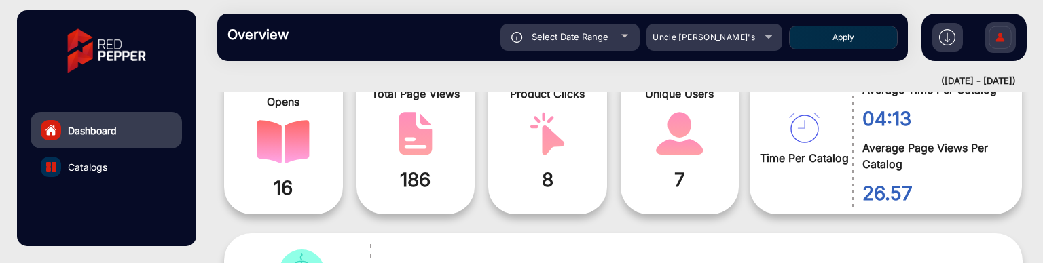
click at [812, 43] on button "Apply" at bounding box center [843, 38] width 109 height 24
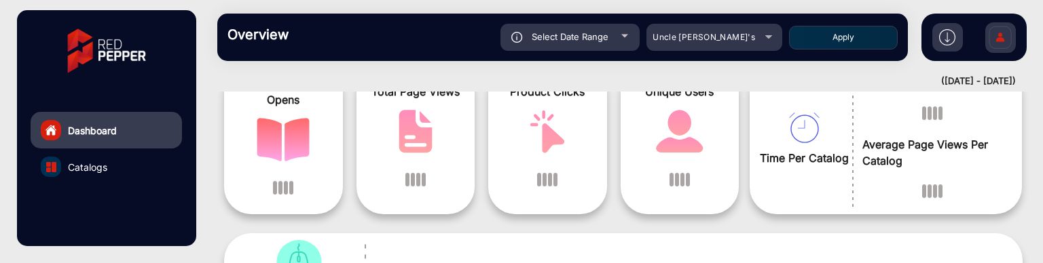
scroll to position [10, 0]
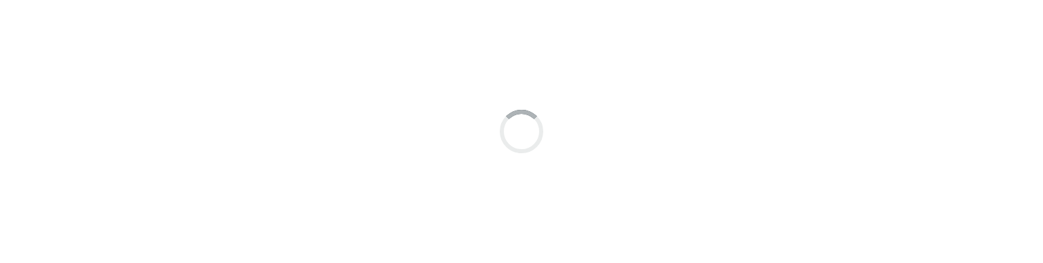
scroll to position [10, 0]
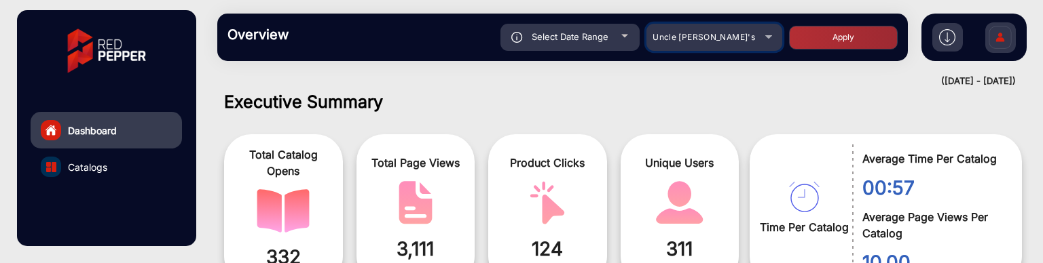
click at [725, 32] on span "Uncle [PERSON_NAME]'s" at bounding box center [703, 37] width 103 height 10
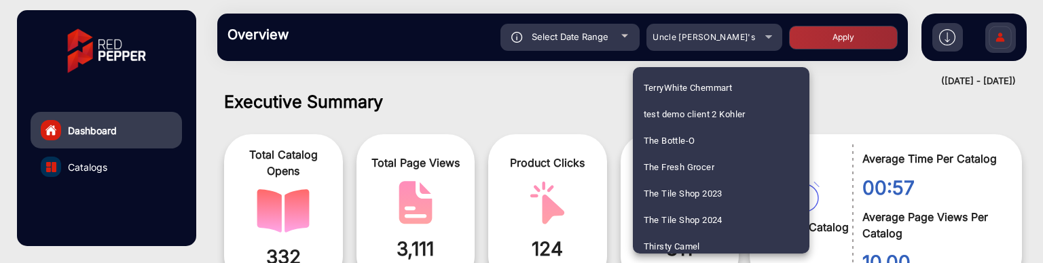
scroll to position [3961, 0]
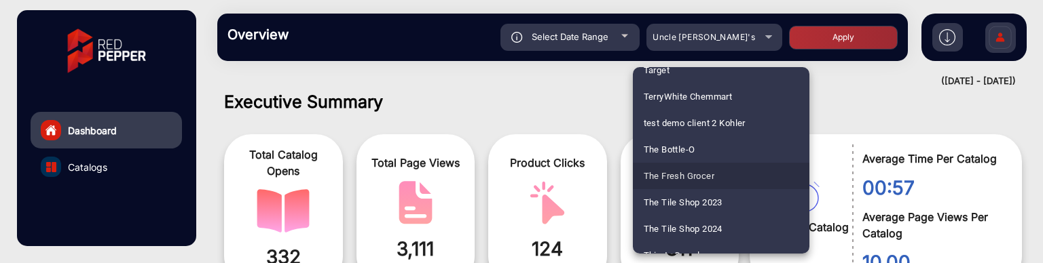
click at [732, 166] on mat-option "The Fresh Grocer" at bounding box center [721, 176] width 177 height 26
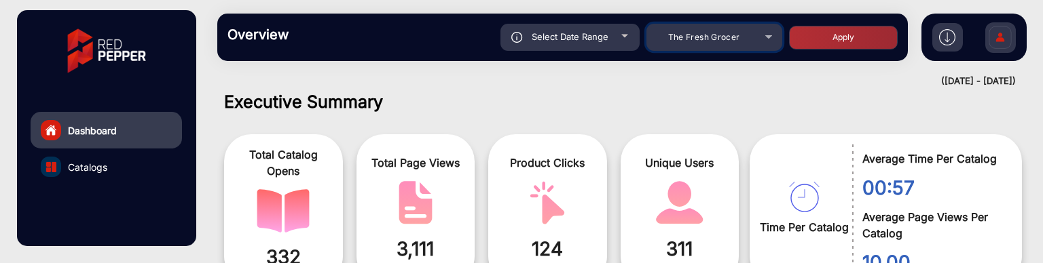
click at [734, 46] on mat-select "The Fresh Grocer" at bounding box center [714, 37] width 136 height 27
click at [731, 37] on span "The Fresh Grocer" at bounding box center [704, 37] width 72 height 10
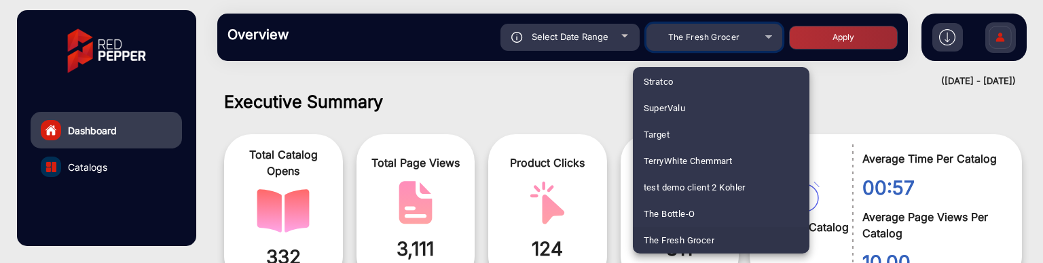
scroll to position [2336, 0]
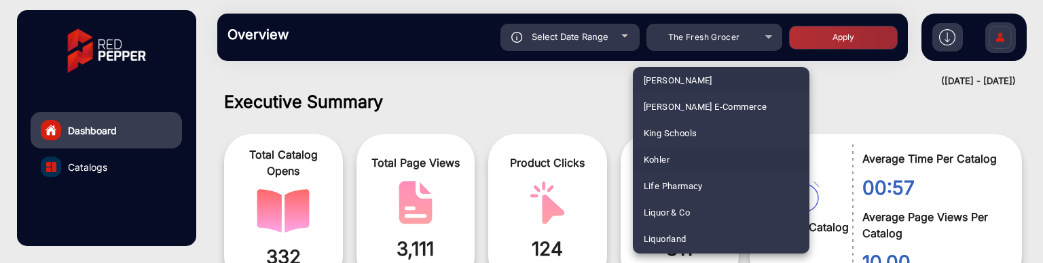
click at [697, 168] on mat-option "Kohler" at bounding box center [721, 160] width 177 height 26
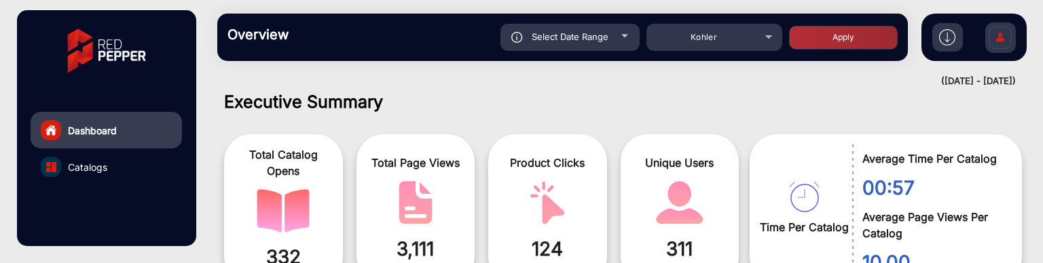
click at [842, 39] on button "Apply" at bounding box center [843, 38] width 109 height 24
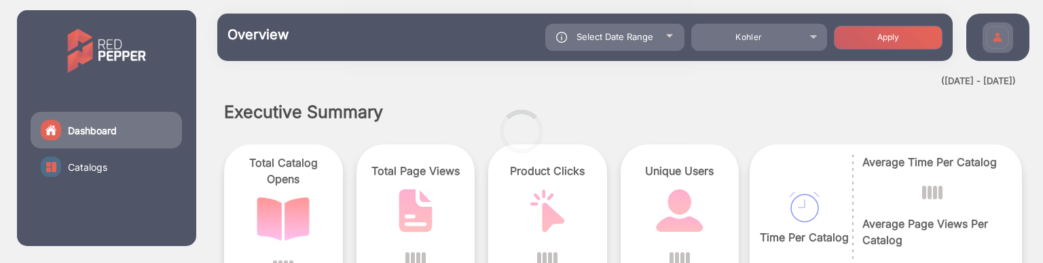
scroll to position [10, 0]
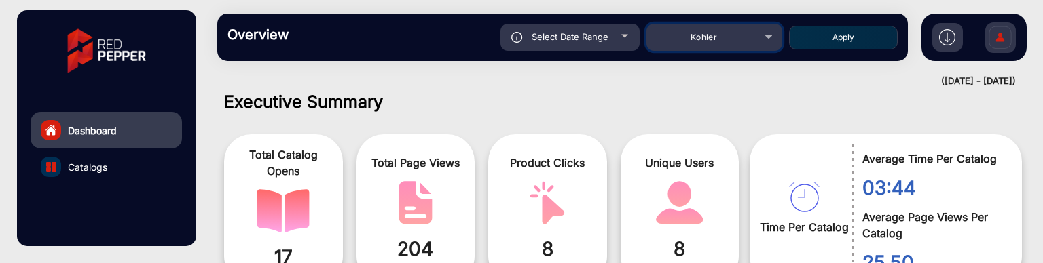
click at [723, 49] on mat-select "Kohler" at bounding box center [714, 37] width 136 height 27
click at [728, 45] on div "Kohler" at bounding box center [704, 37] width 109 height 16
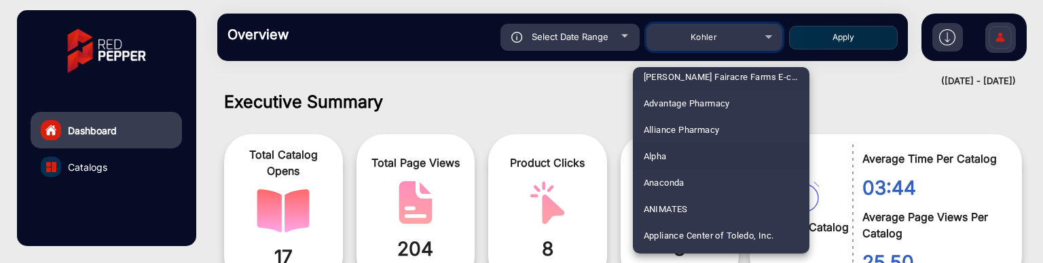
scroll to position [136, 0]
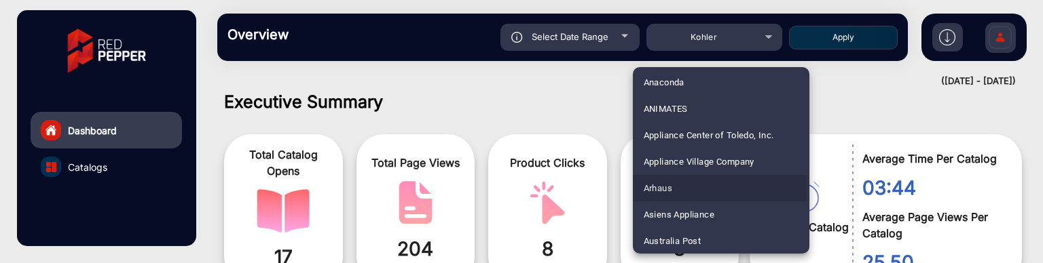
click at [691, 187] on mat-option "Arhaus" at bounding box center [721, 188] width 177 height 26
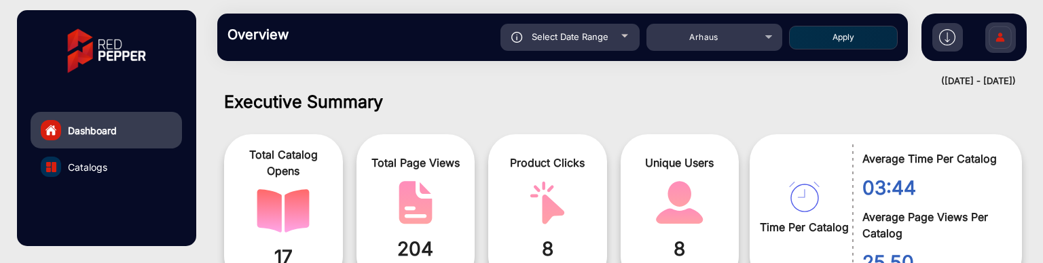
click at [820, 42] on button "Apply" at bounding box center [843, 38] width 109 height 24
